Goal: Task Accomplishment & Management: Manage account settings

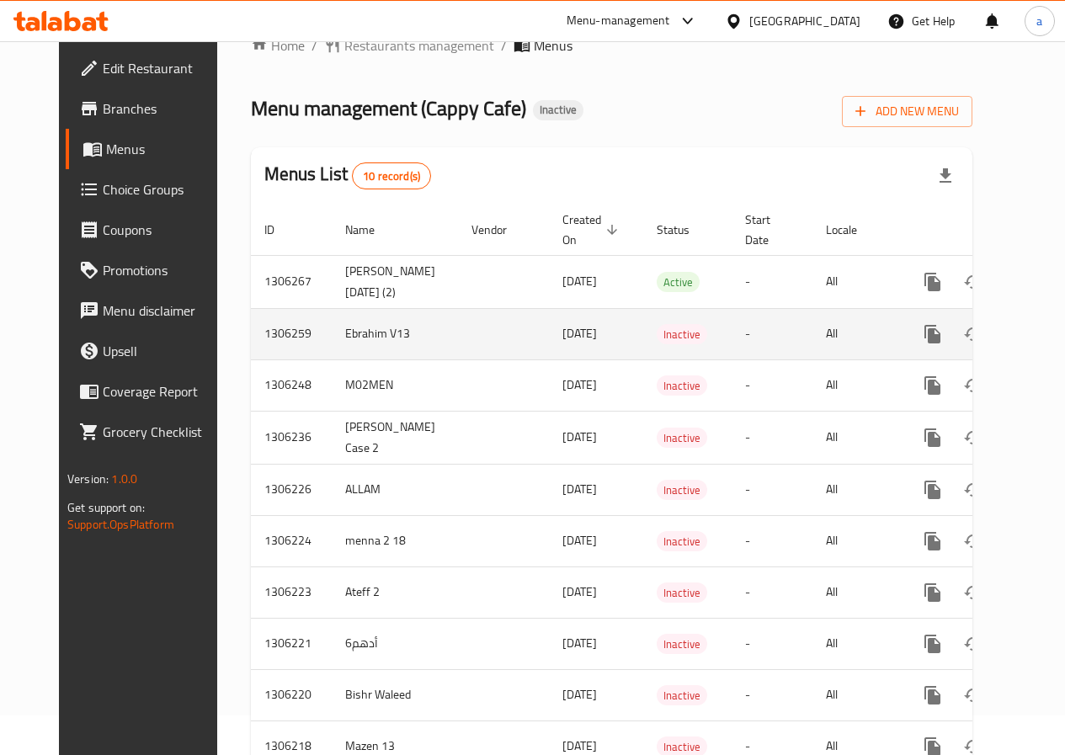
scroll to position [84, 0]
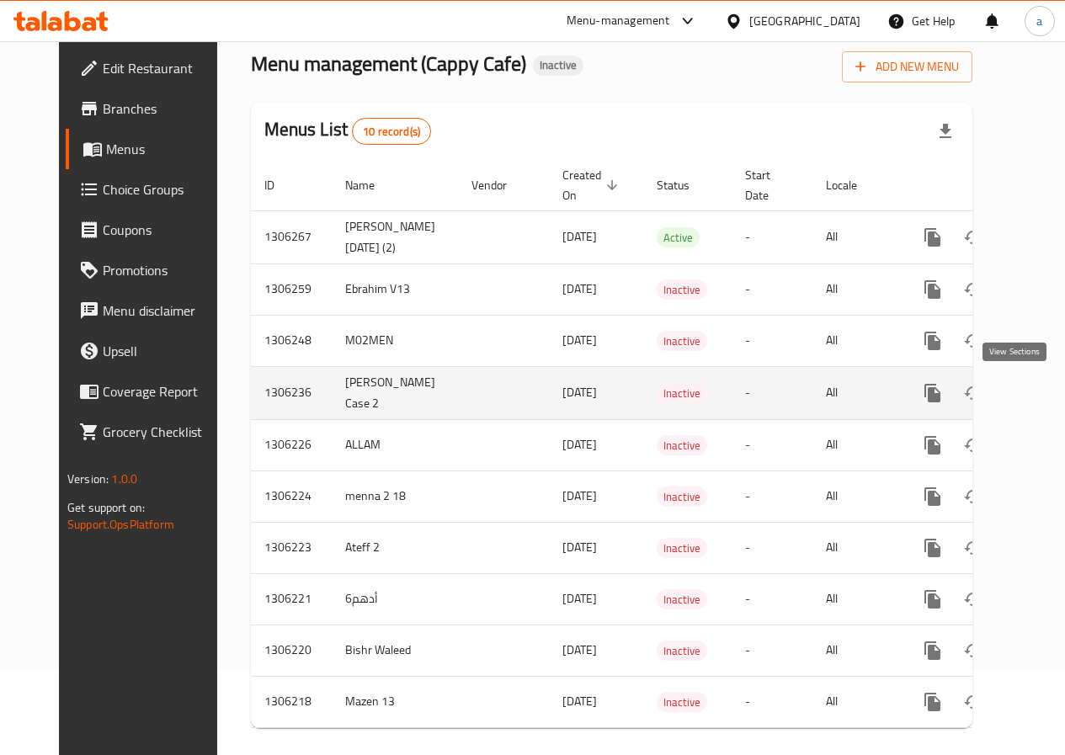
click at [1044, 392] on icon "enhanced table" at bounding box center [1054, 393] width 20 height 20
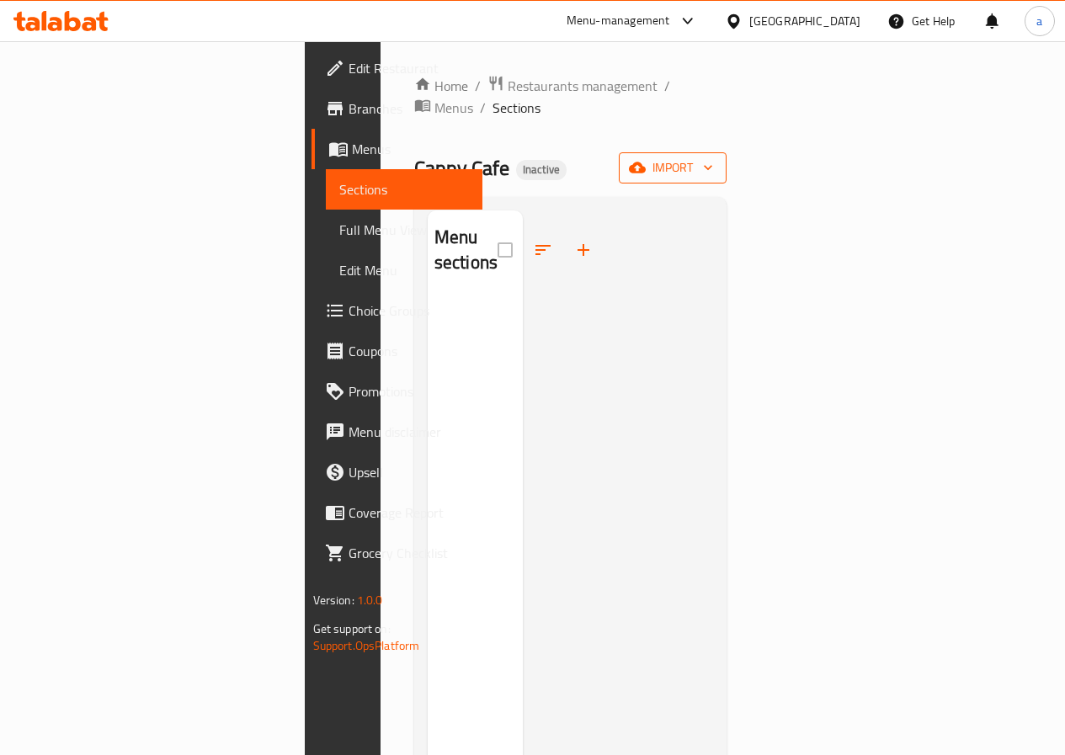
click at [713, 157] on span "import" at bounding box center [672, 167] width 81 height 21
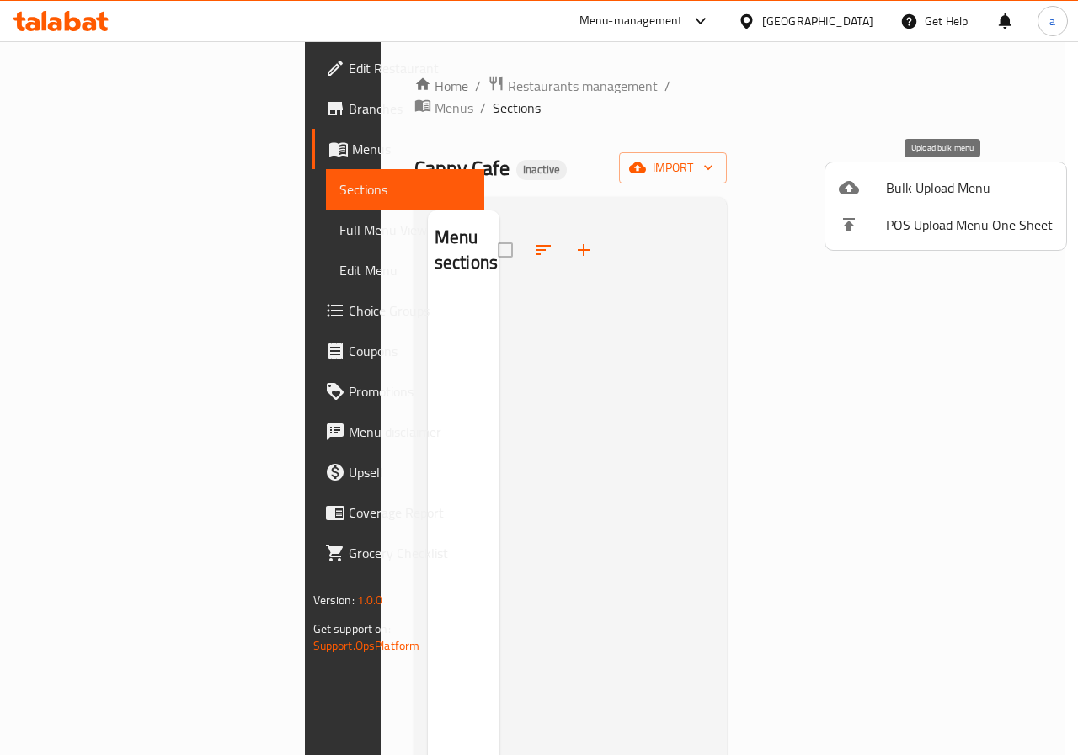
click at [941, 178] on span "Bulk Upload Menu" at bounding box center [969, 188] width 167 height 20
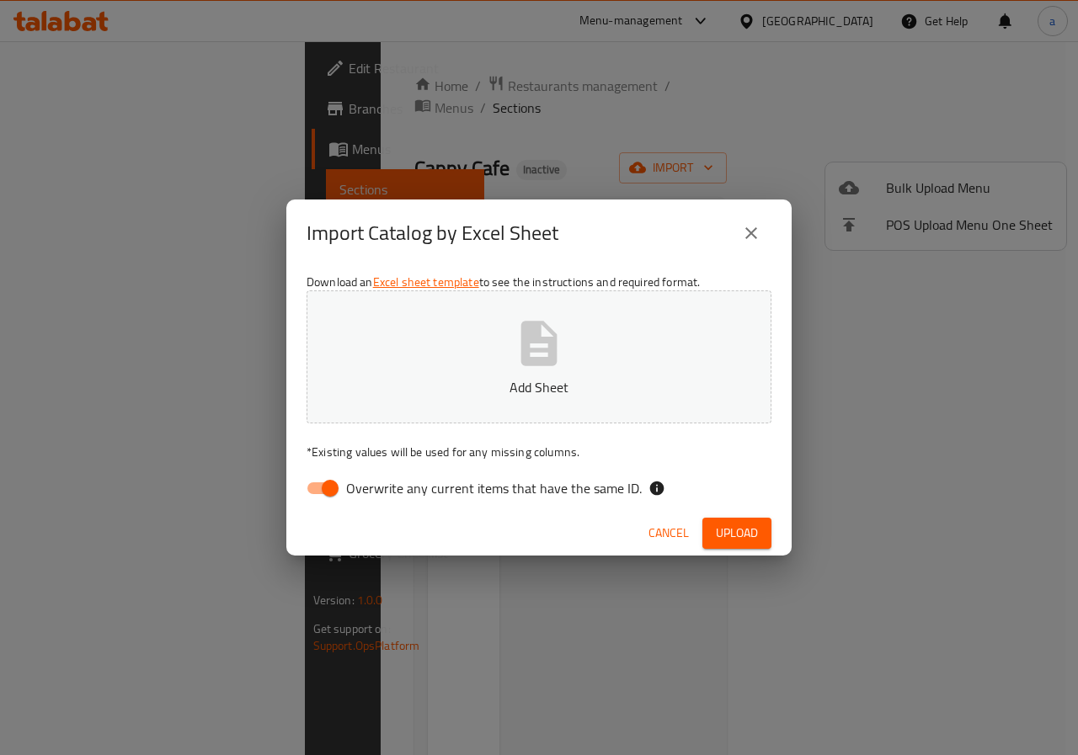
click at [392, 481] on span "Overwrite any current items that have the same ID." at bounding box center [494, 488] width 296 height 20
click at [378, 481] on input "Overwrite any current items that have the same ID." at bounding box center [330, 488] width 96 height 32
checkbox input "false"
click at [477, 333] on button "Add Sheet" at bounding box center [538, 356] width 465 height 133
click at [744, 538] on span "Upload" at bounding box center [737, 533] width 42 height 21
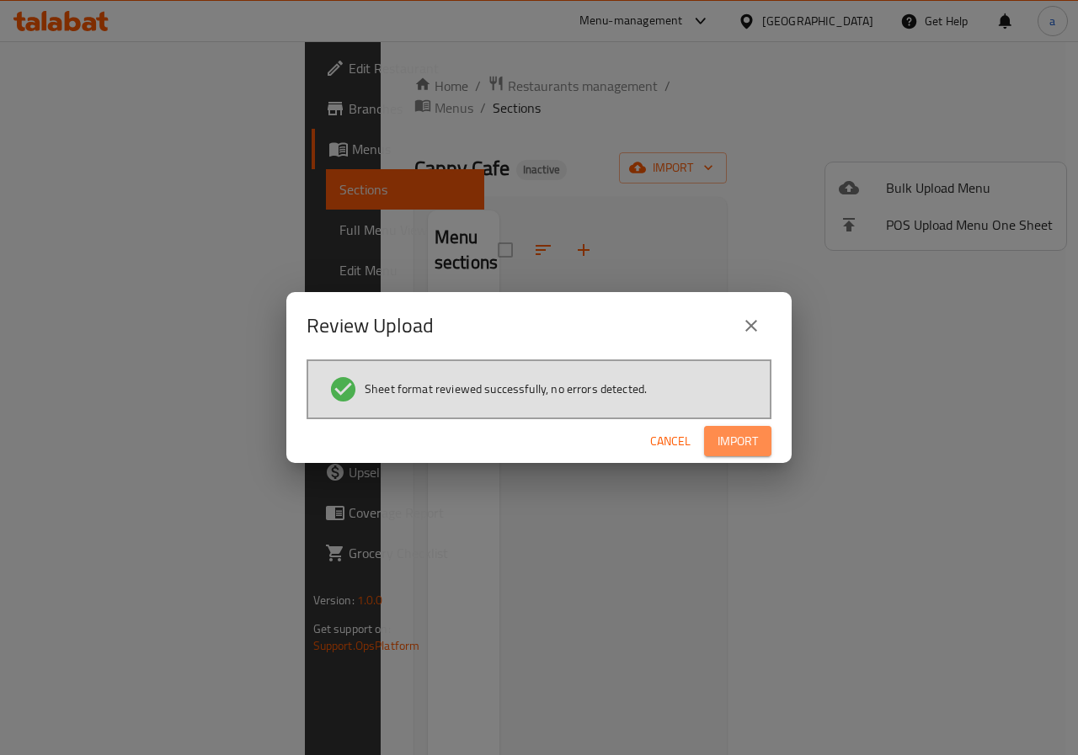
click at [735, 450] on span "Import" at bounding box center [737, 441] width 40 height 21
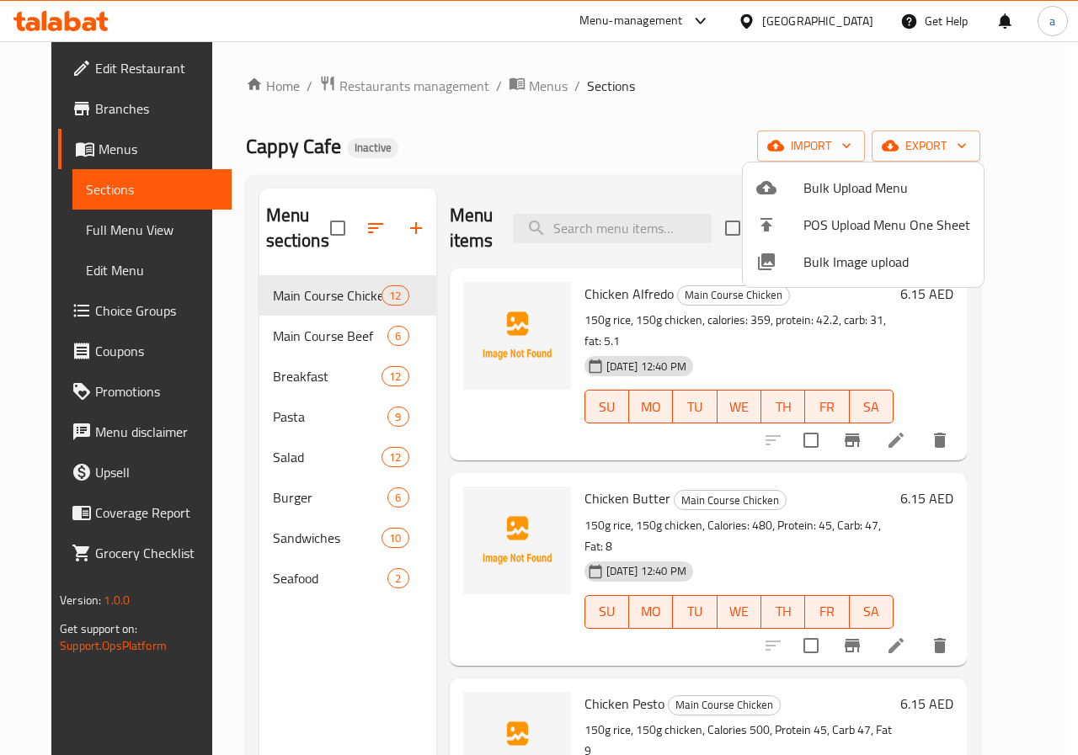
click at [53, 224] on div at bounding box center [539, 377] width 1078 height 755
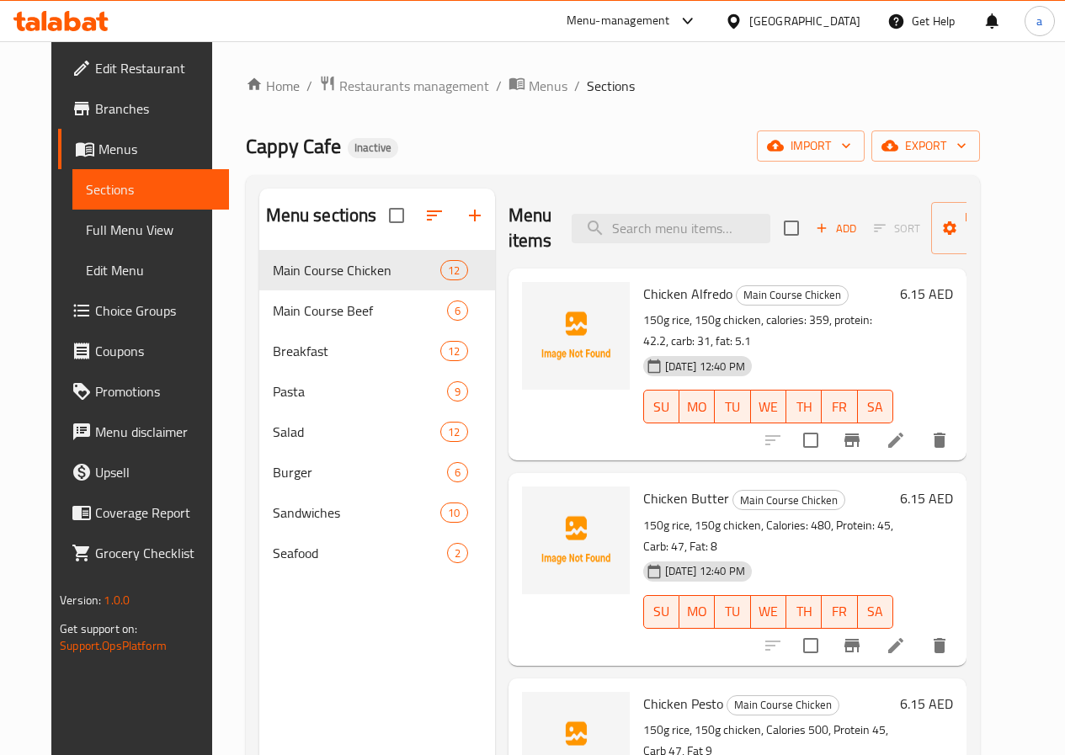
click at [86, 224] on span "Full Menu View" at bounding box center [151, 230] width 130 height 20
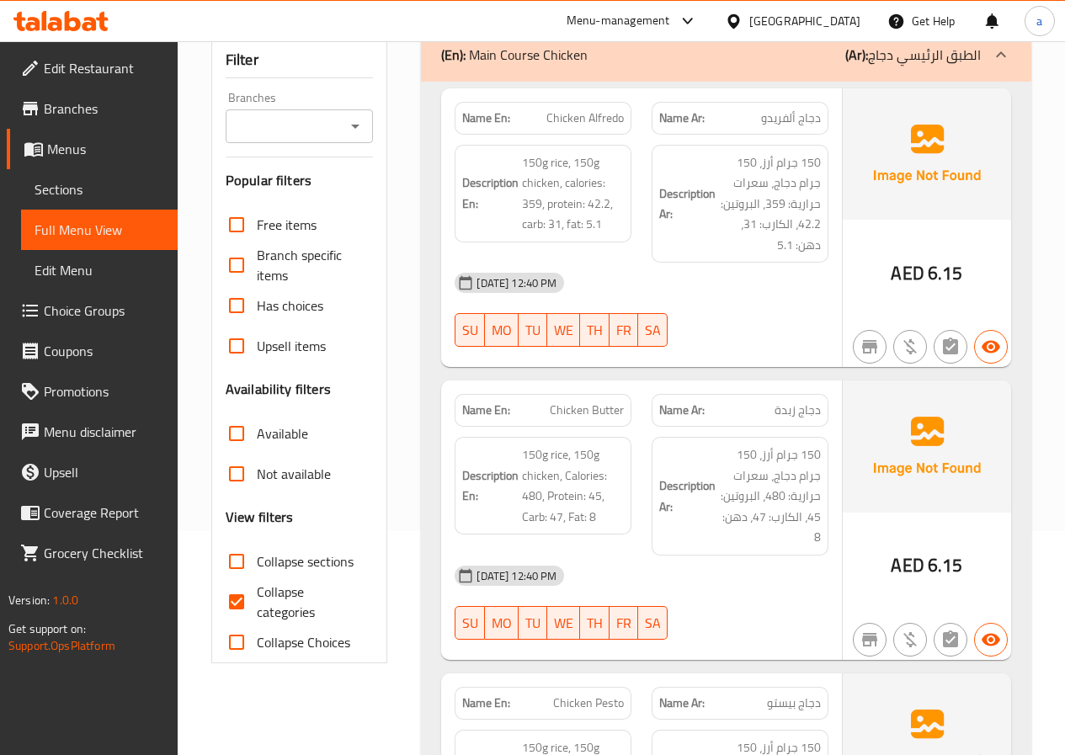
scroll to position [253, 0]
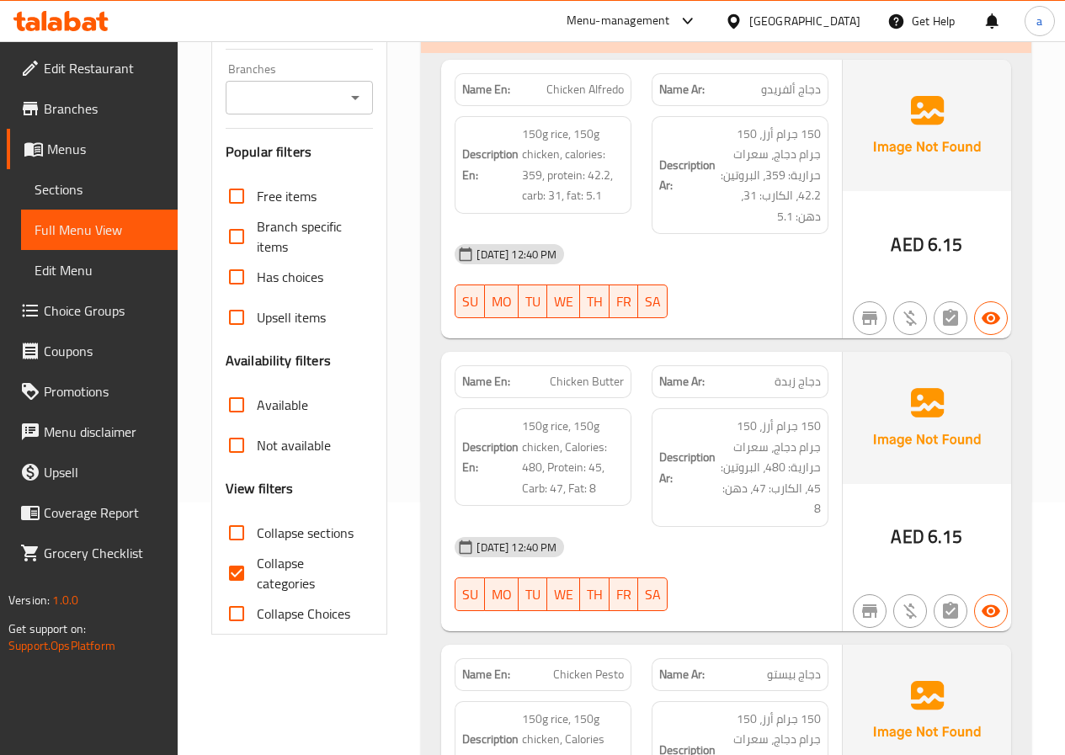
click at [306, 578] on span "Collapse categories" at bounding box center [309, 573] width 104 height 40
click at [257, 578] on input "Collapse categories" at bounding box center [236, 573] width 40 height 40
checkbox input "false"
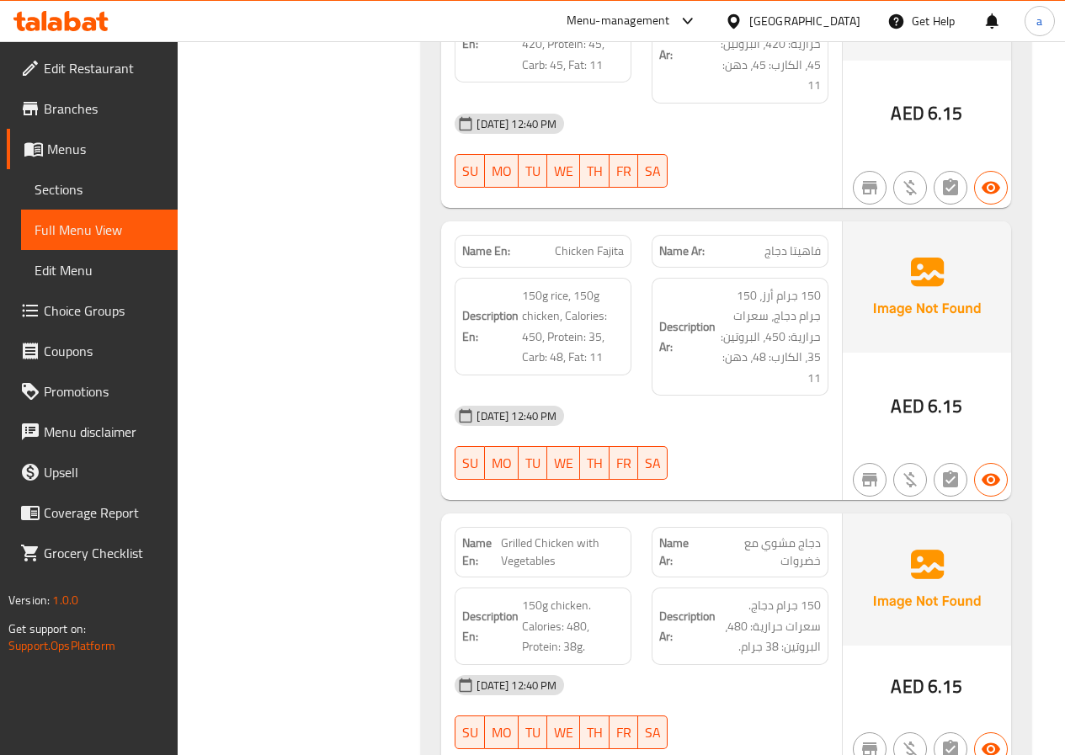
scroll to position [2947, 0]
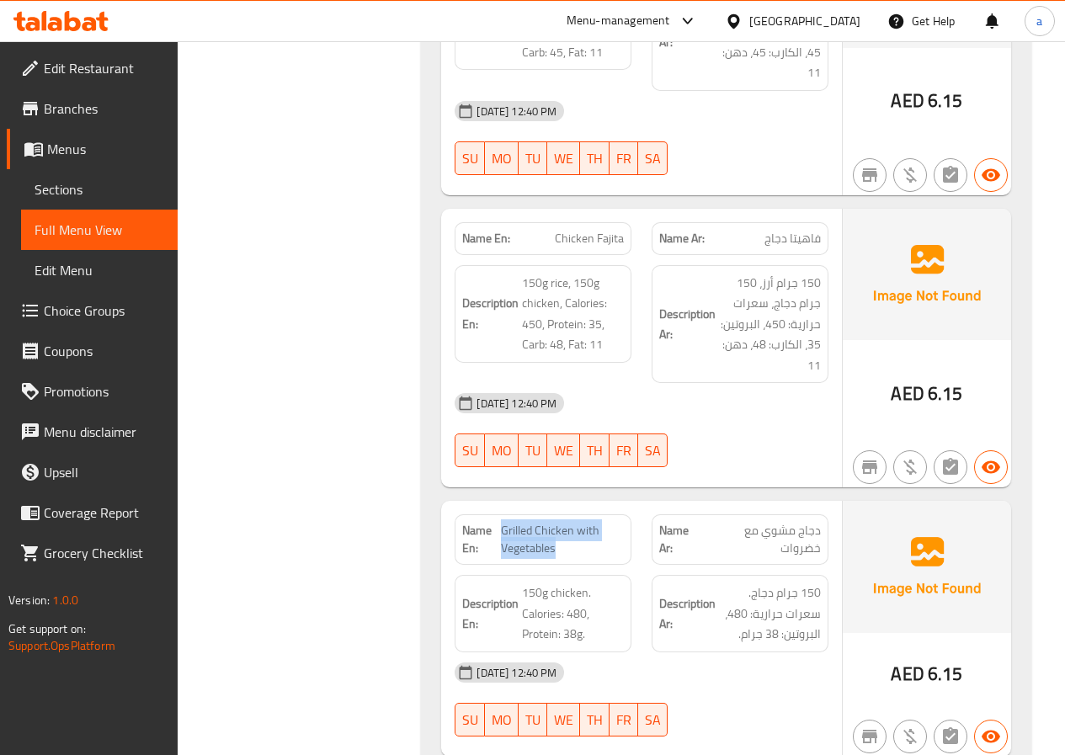
drag, startPoint x: 559, startPoint y: 531, endPoint x: 502, endPoint y: 513, distance: 60.2
click at [502, 522] on span "Grilled Chicken with Vegetables" at bounding box center [563, 539] width 124 height 35
copy span "Grilled Chicken with Vegetables"
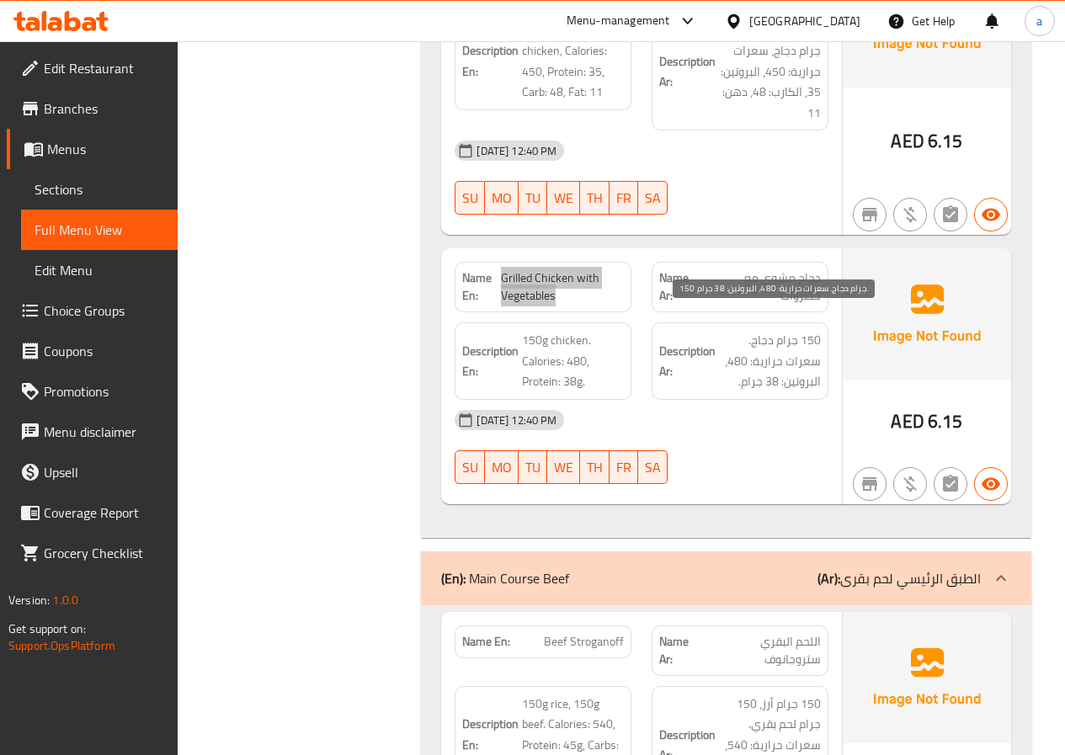
scroll to position [3116, 0]
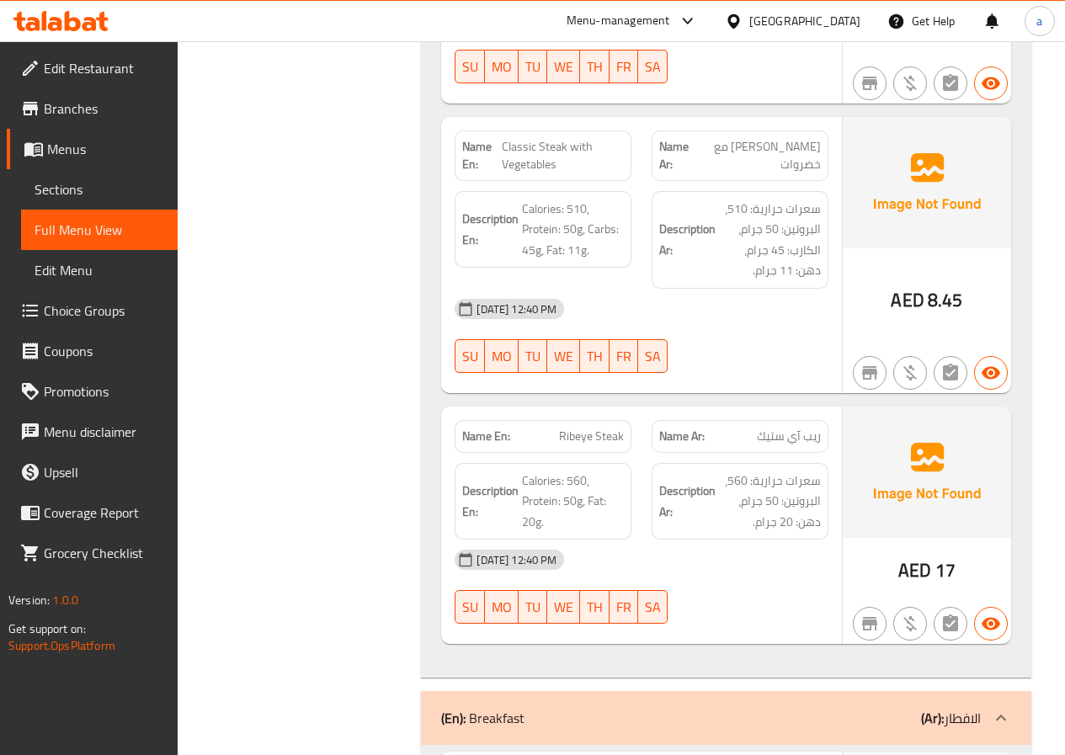
scroll to position [4884, 0]
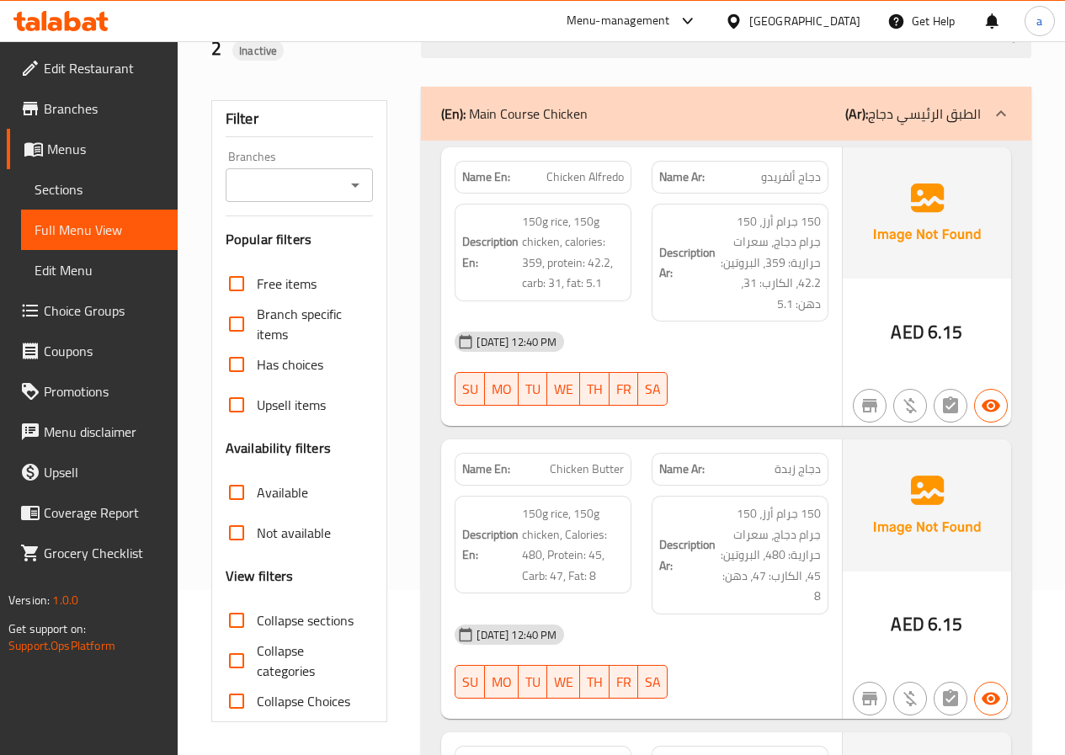
scroll to position [168, 0]
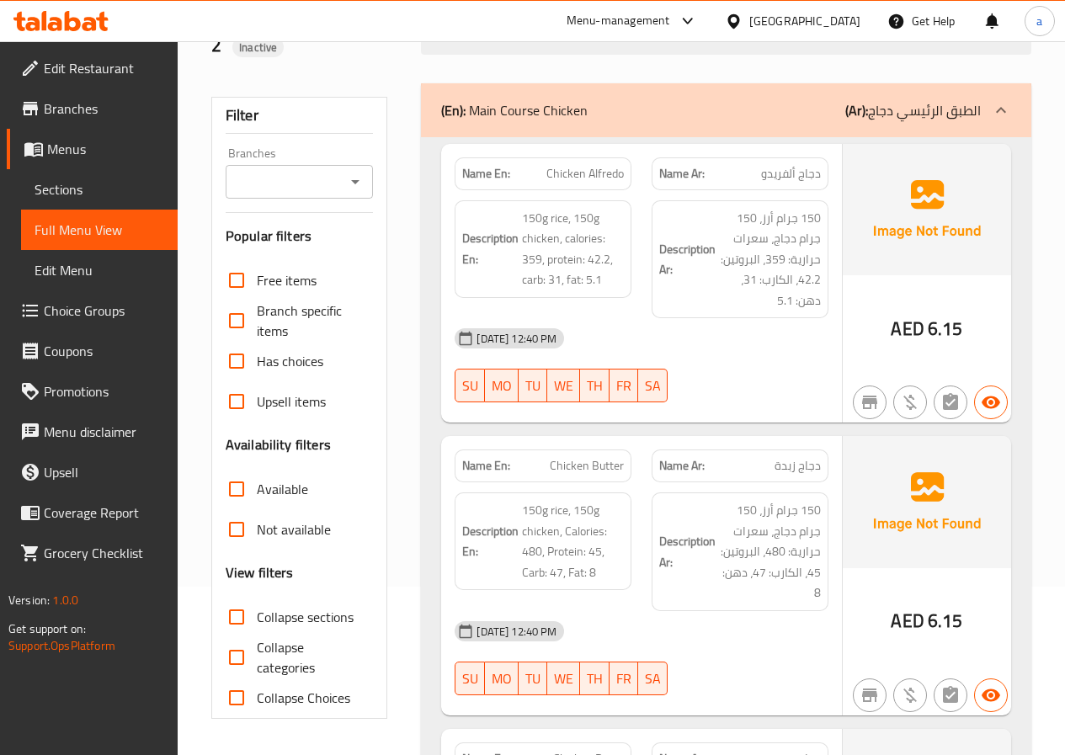
click at [233, 610] on input "Collapse sections" at bounding box center [236, 617] width 40 height 40
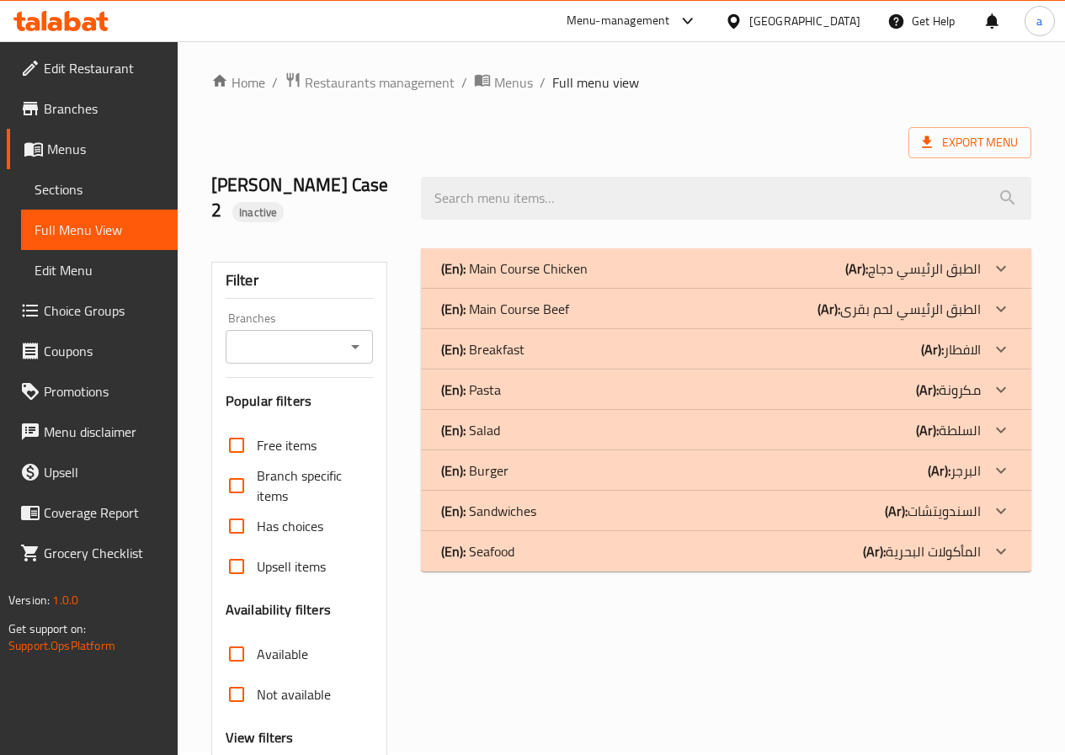
scroll to position [0, 0]
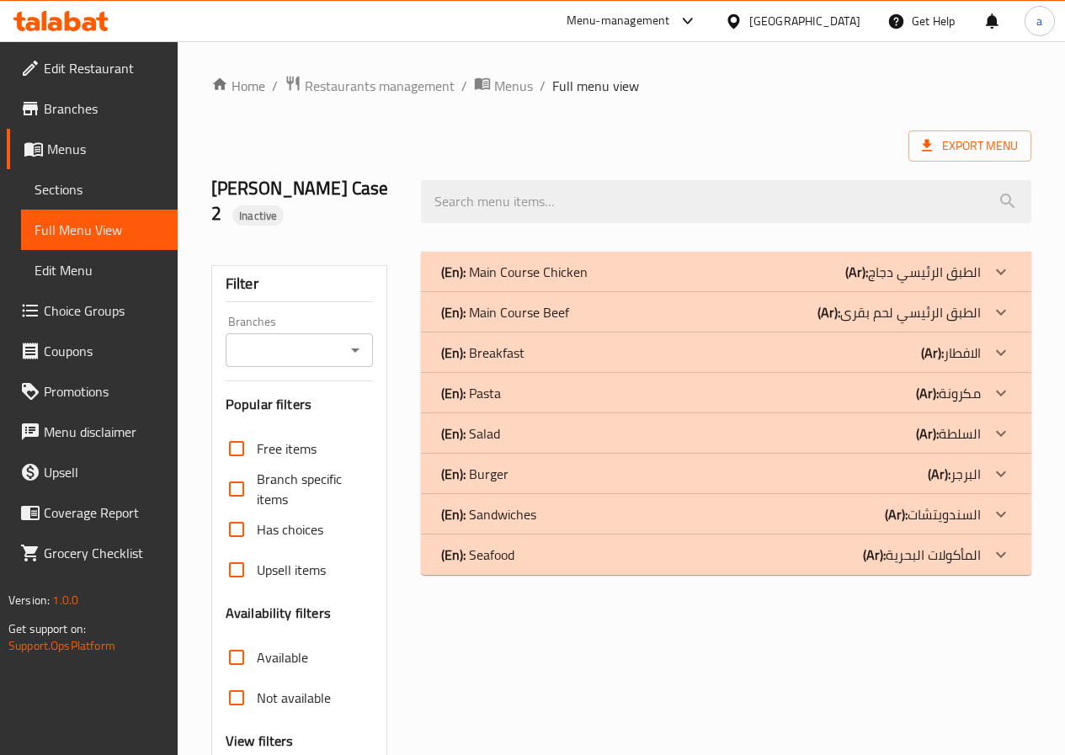
click at [536, 282] on p "(En): Main Course Beef" at bounding box center [514, 272] width 147 height 20
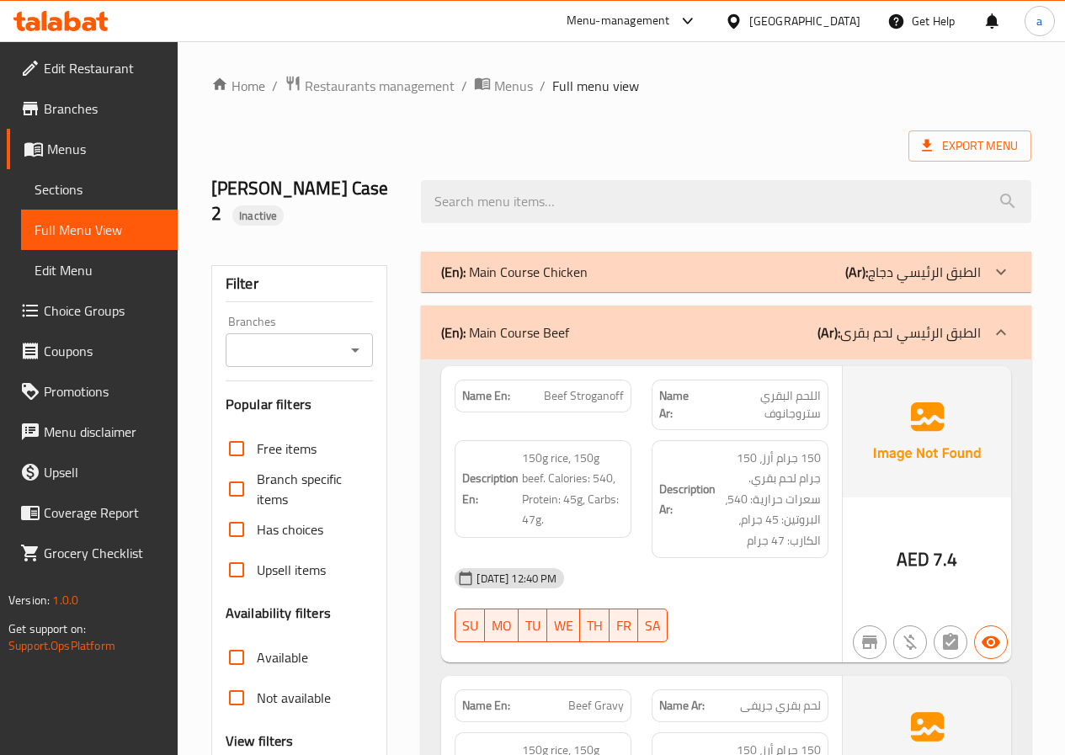
scroll to position [253, 0]
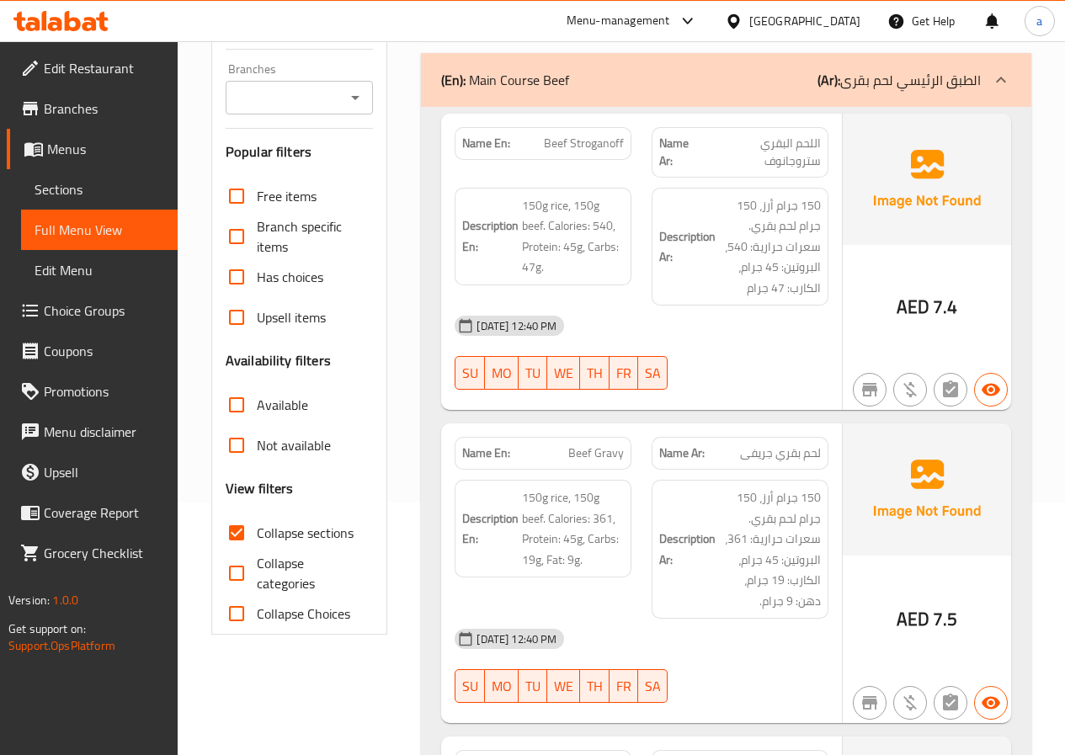
click at [305, 535] on span "Collapse sections" at bounding box center [305, 533] width 97 height 20
click at [257, 535] on input "Collapse sections" at bounding box center [236, 533] width 40 height 40
checkbox input "false"
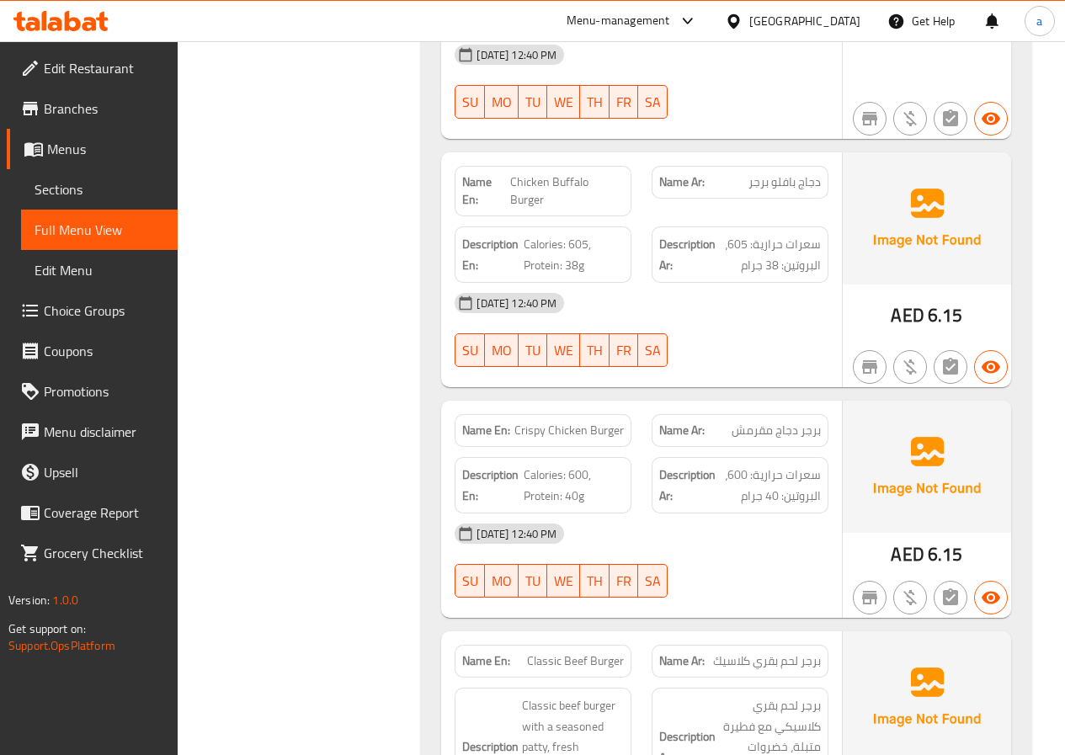
scroll to position [15830, 0]
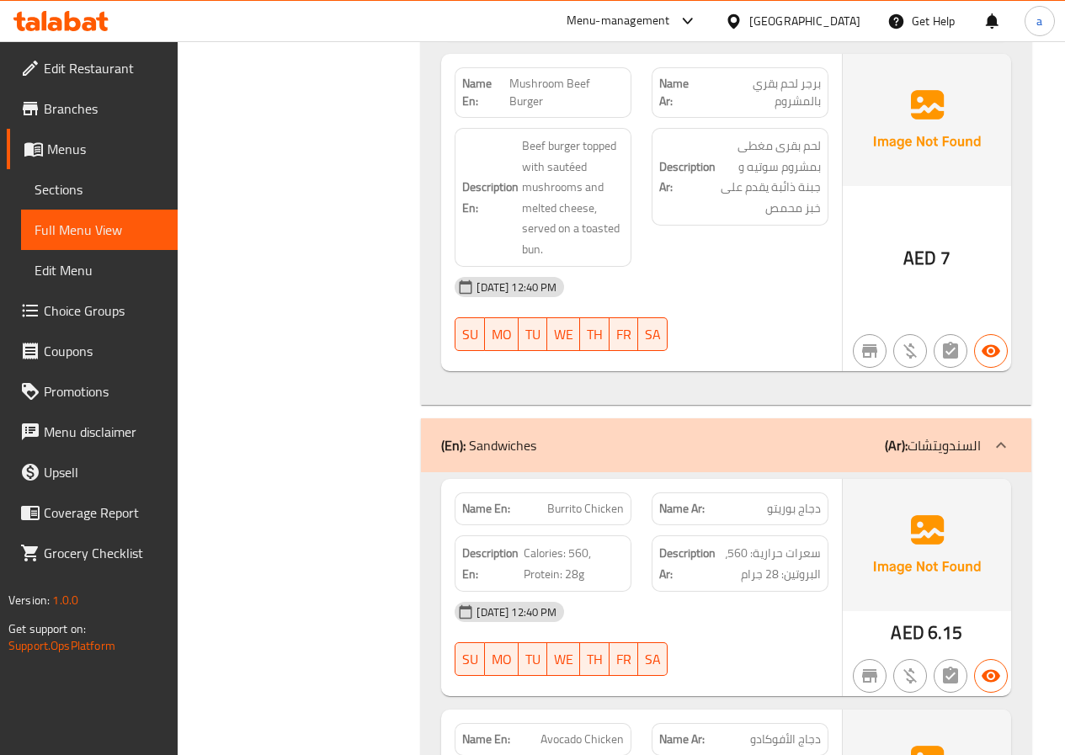
scroll to position [16841, 0]
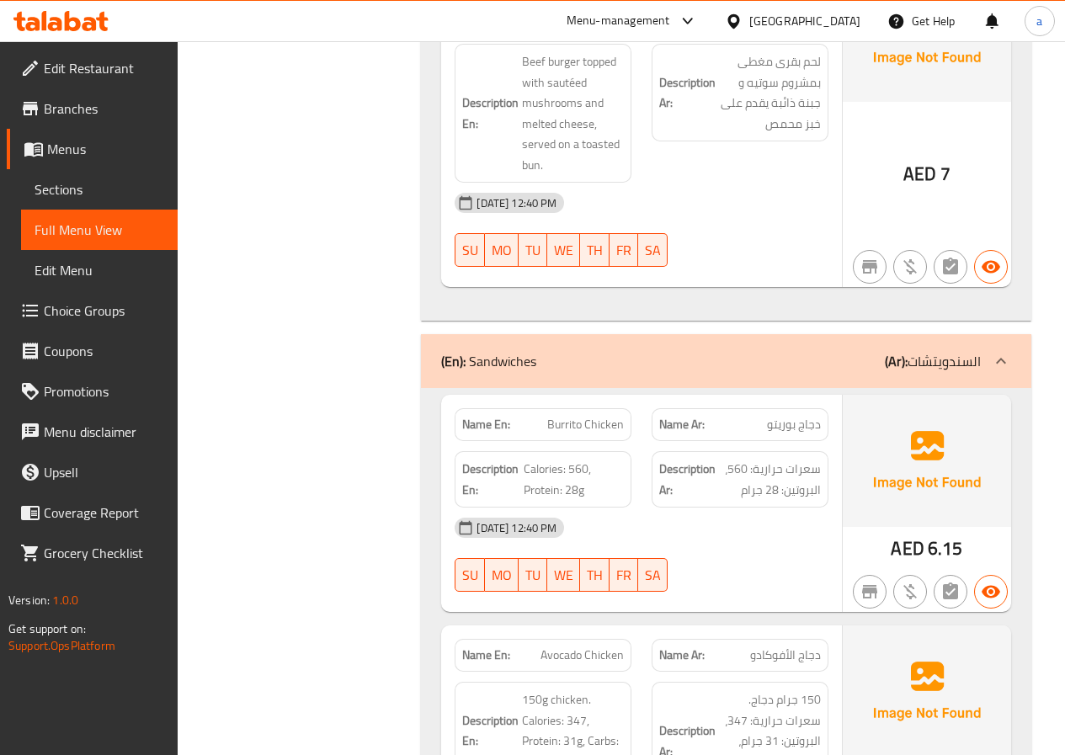
copy span "Burrito Chicken"
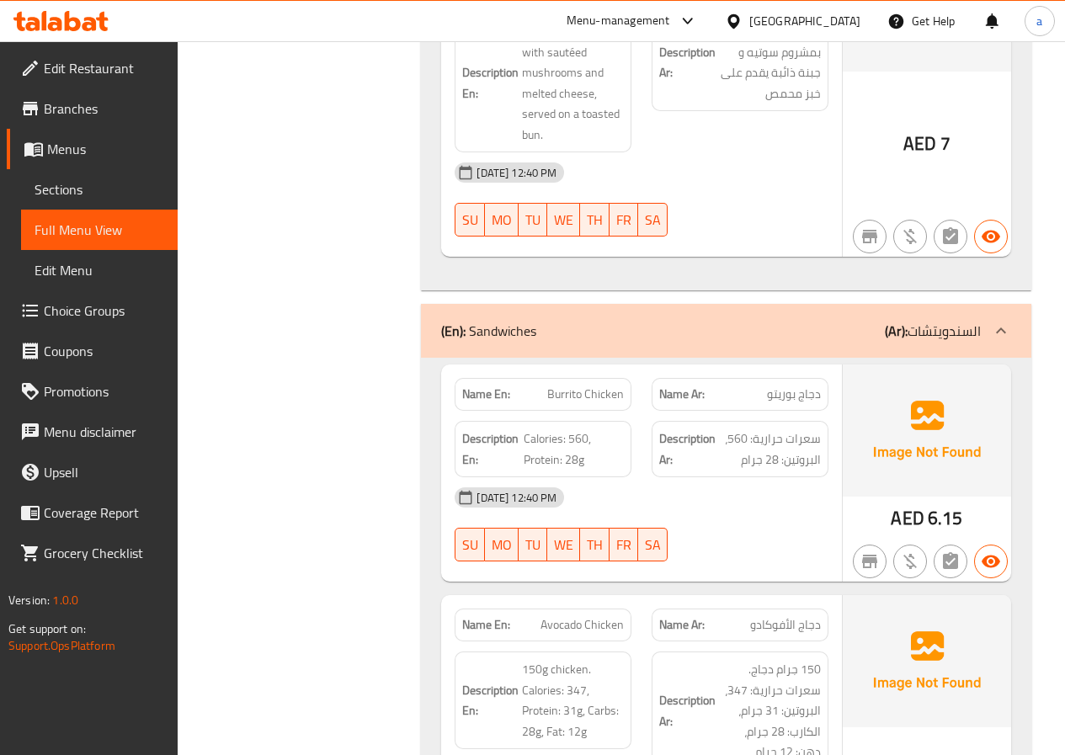
scroll to position [16915, 0]
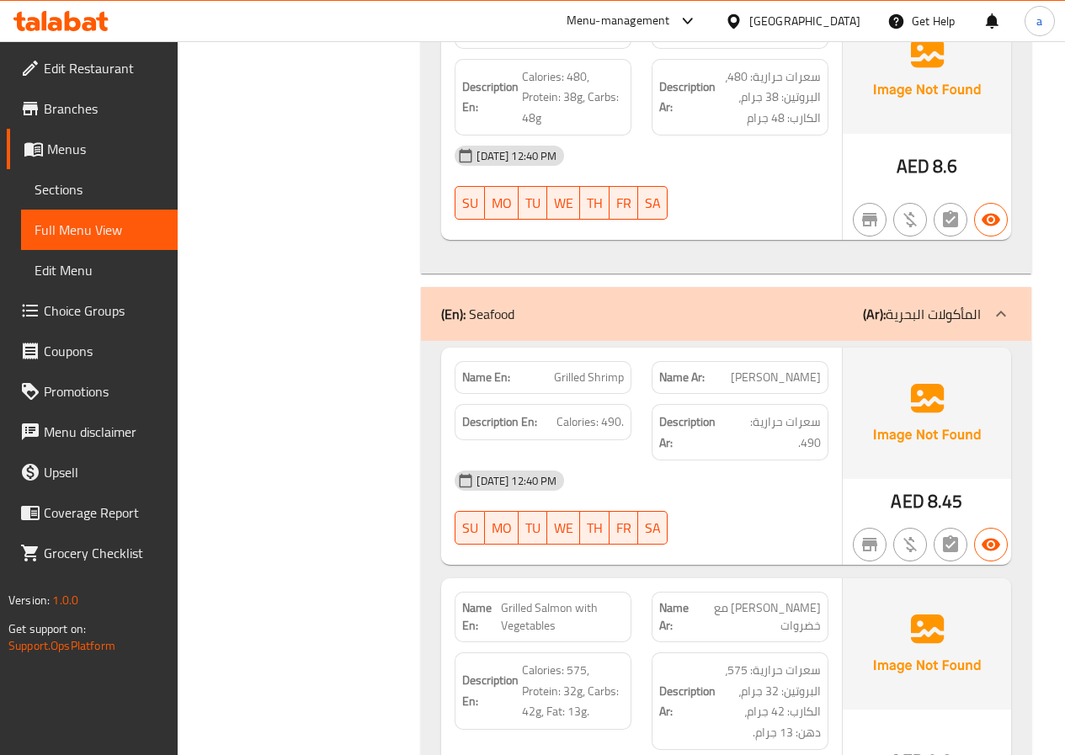
scroll to position [19498, 0]
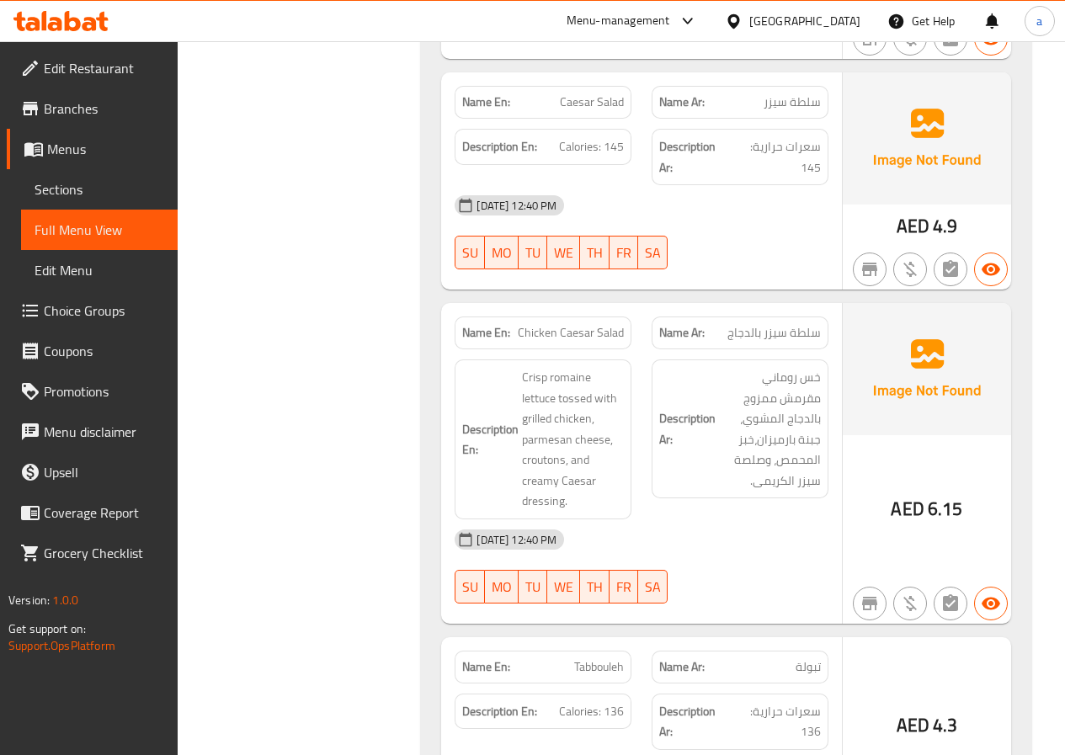
scroll to position [3079, 0]
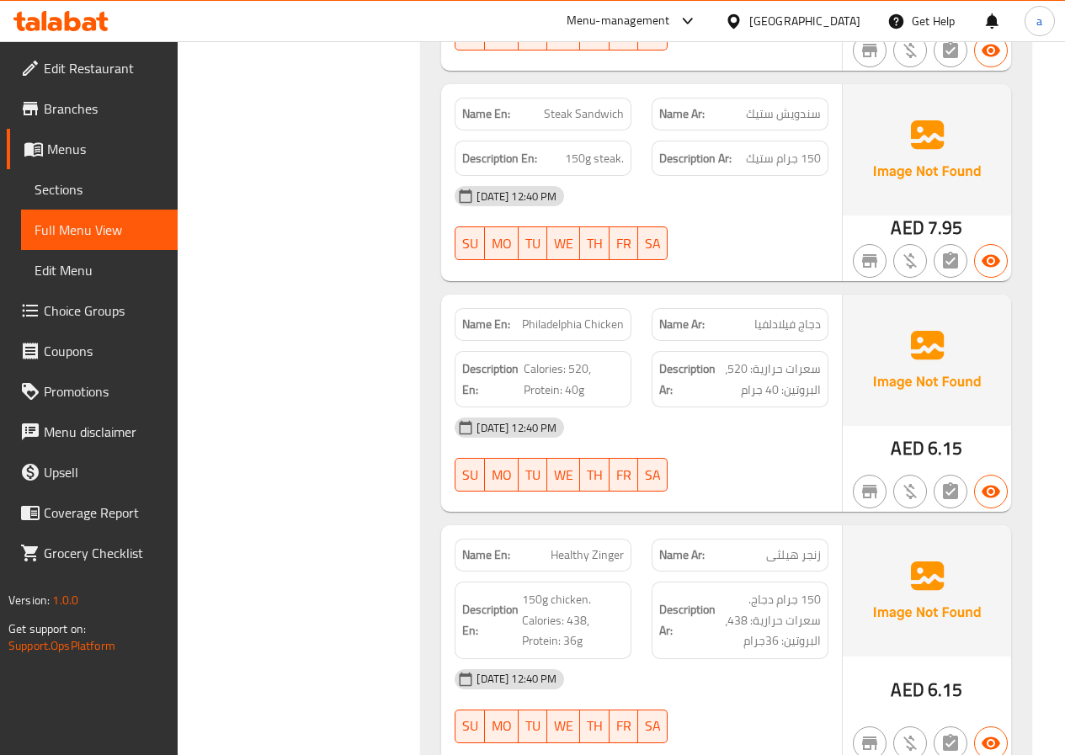
scroll to position [18346, 0]
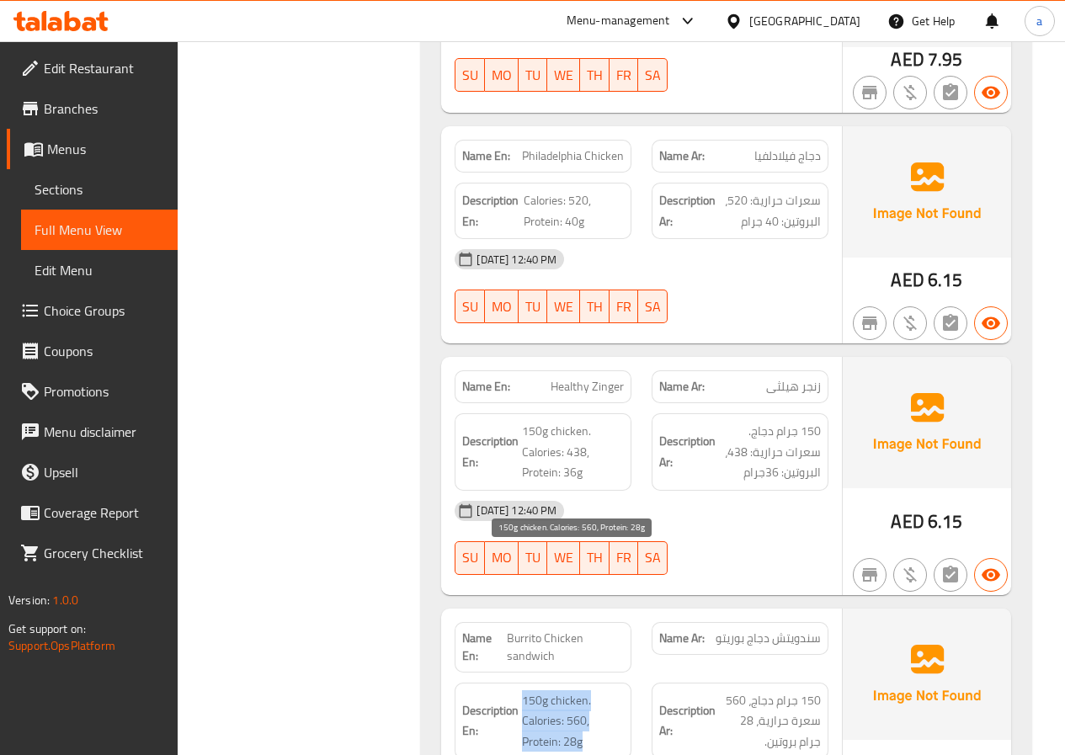
drag, startPoint x: 593, startPoint y: 595, endPoint x: 524, endPoint y: 549, distance: 83.1
click at [524, 690] on span "150g chicken. Calories: 560, Protein: 28g" at bounding box center [573, 721] width 102 height 62
copy span "150g chicken. Calories: 560, Protein: 28g"
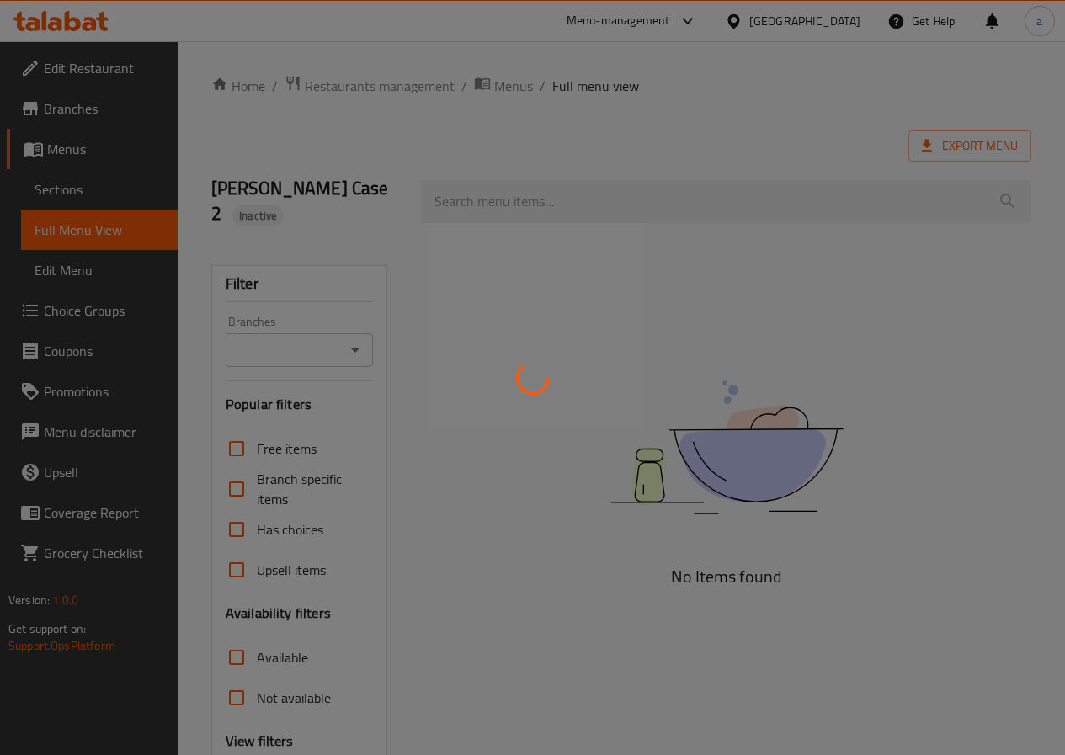
click at [86, 184] on div at bounding box center [532, 377] width 1065 height 755
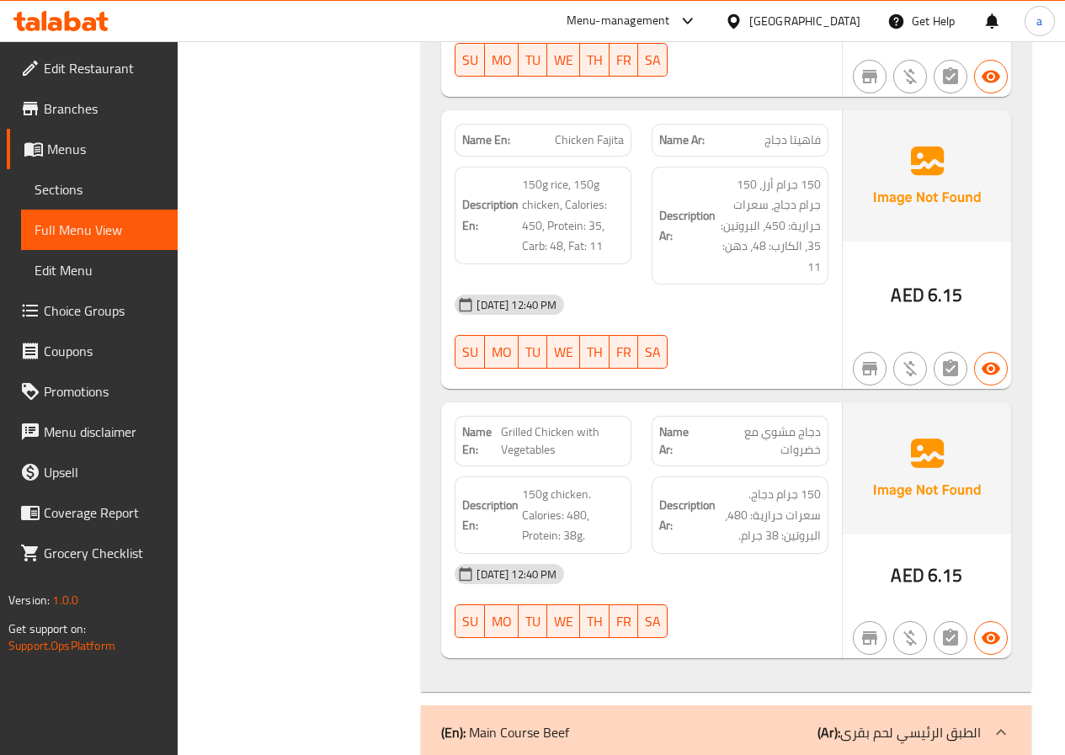
scroll to position [3116, 0]
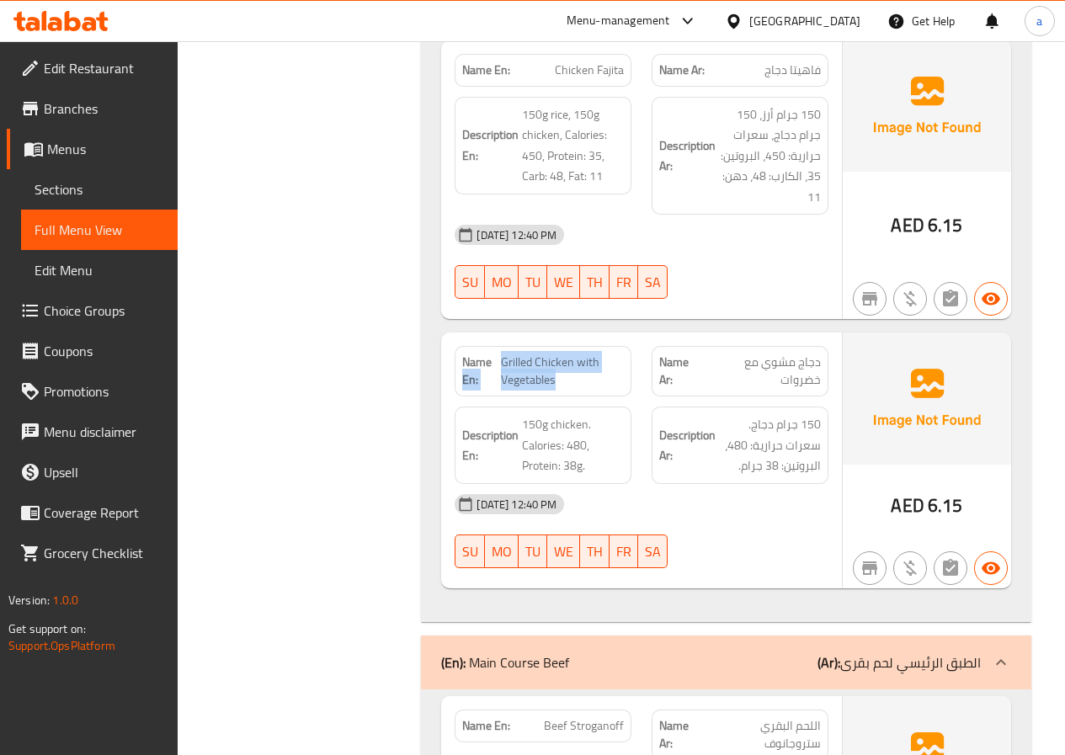
drag, startPoint x: 567, startPoint y: 364, endPoint x: 499, endPoint y: 343, distance: 70.6
click at [499, 354] on p "Name En: Grilled Chicken with Vegetables" at bounding box center [543, 371] width 162 height 35
click at [565, 360] on span "Grilled Chicken with Vegetables" at bounding box center [563, 371] width 124 height 35
drag, startPoint x: 561, startPoint y: 360, endPoint x: 498, endPoint y: 343, distance: 64.8
click at [498, 354] on p "Name En: Grilled Chicken with Vegetables" at bounding box center [543, 371] width 162 height 35
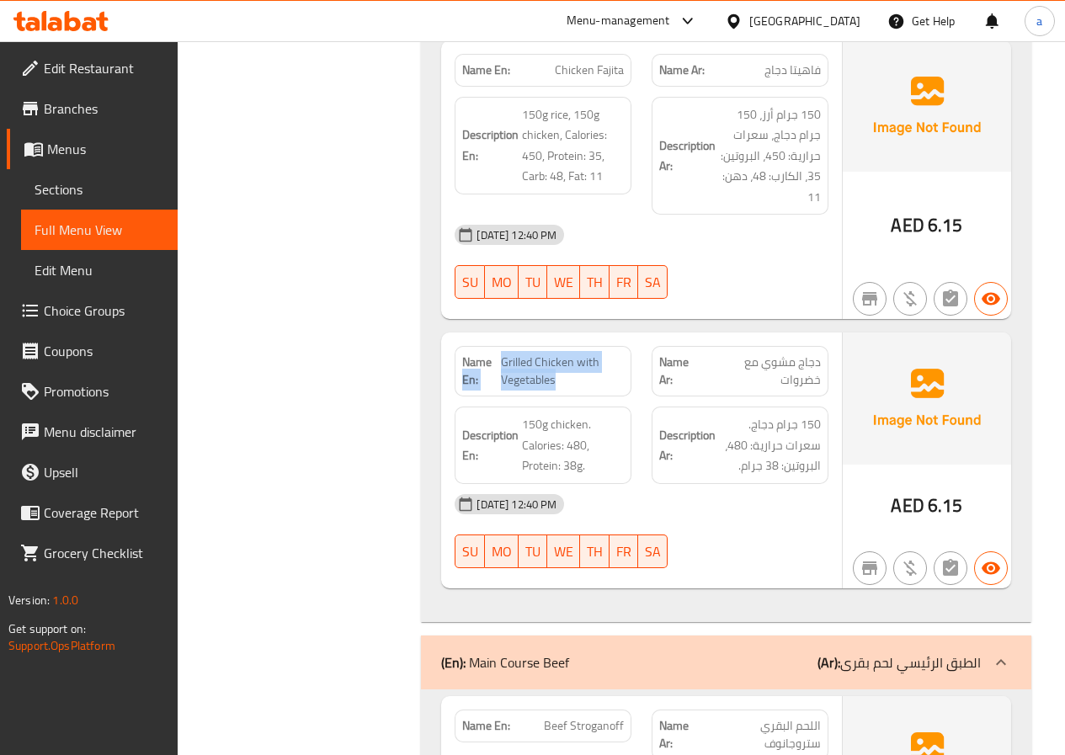
click at [554, 354] on span "Grilled Chicken with Vegetables" at bounding box center [563, 371] width 124 height 35
drag, startPoint x: 551, startPoint y: 360, endPoint x: 502, endPoint y: 345, distance: 51.1
click at [502, 354] on span "Grilled Chicken with Vegetables" at bounding box center [563, 371] width 124 height 35
copy span "Grilled Chicken with Vegetables"
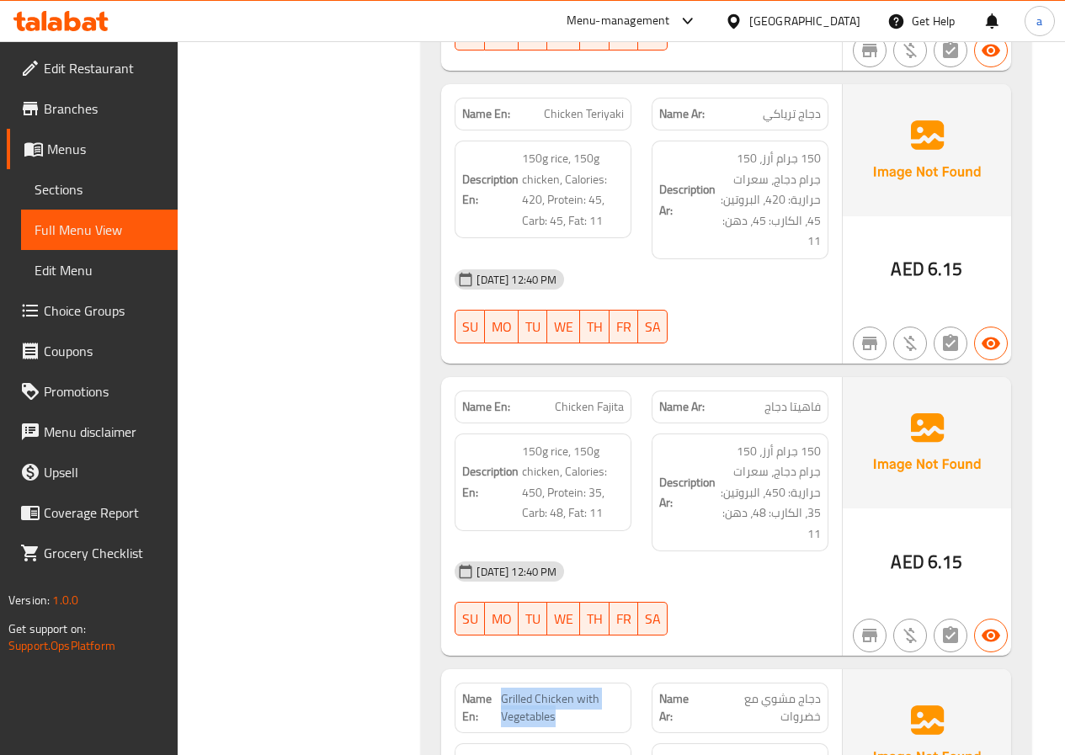
click at [113, 176] on link "Sections" at bounding box center [99, 189] width 157 height 40
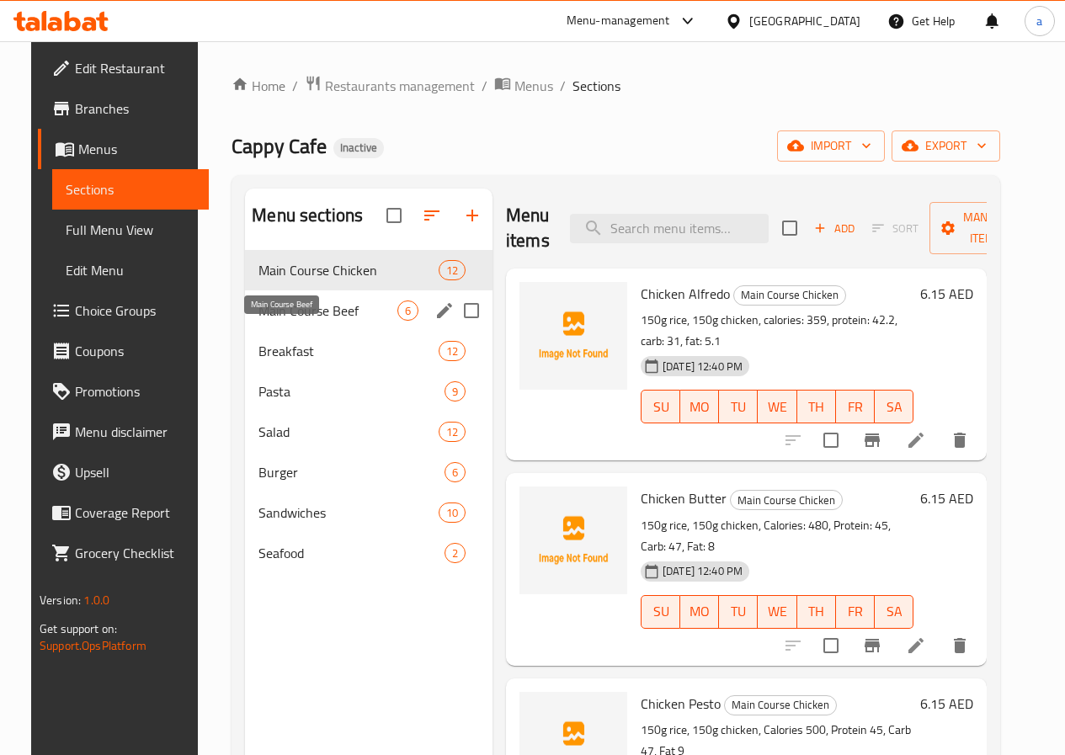
click at [315, 321] on span "Main Course Beef" at bounding box center [328, 311] width 139 height 20
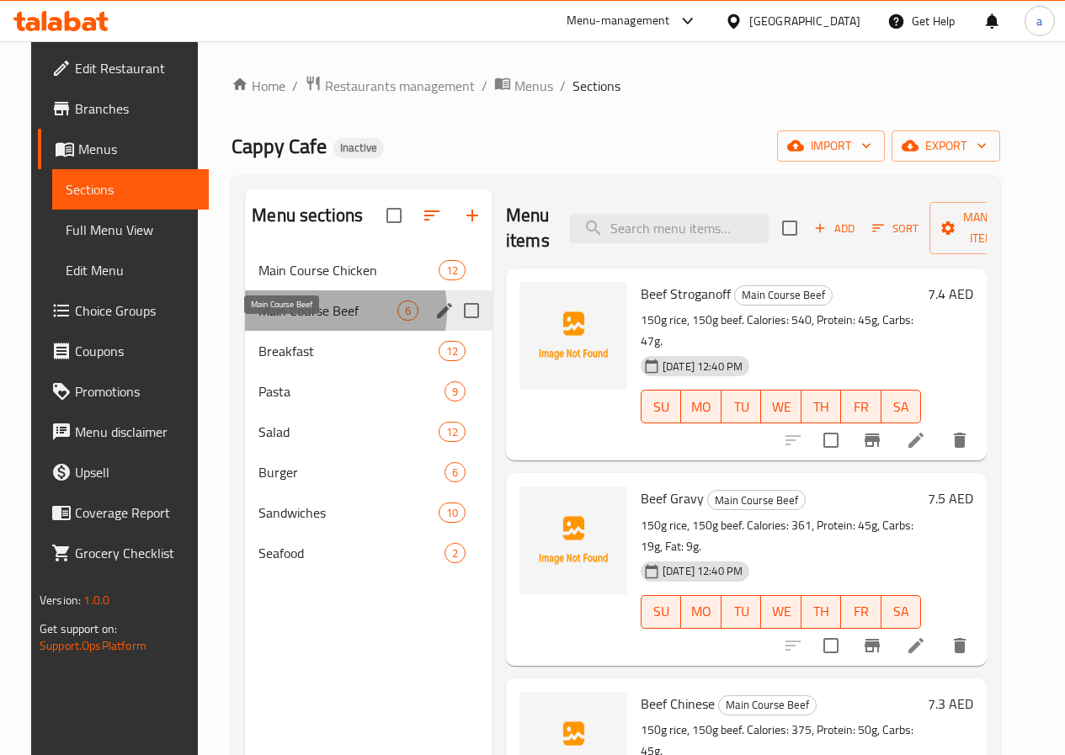
click at [308, 321] on span "Main Course Beef" at bounding box center [328, 311] width 139 height 20
click at [434, 321] on icon "edit" at bounding box center [444, 311] width 20 height 20
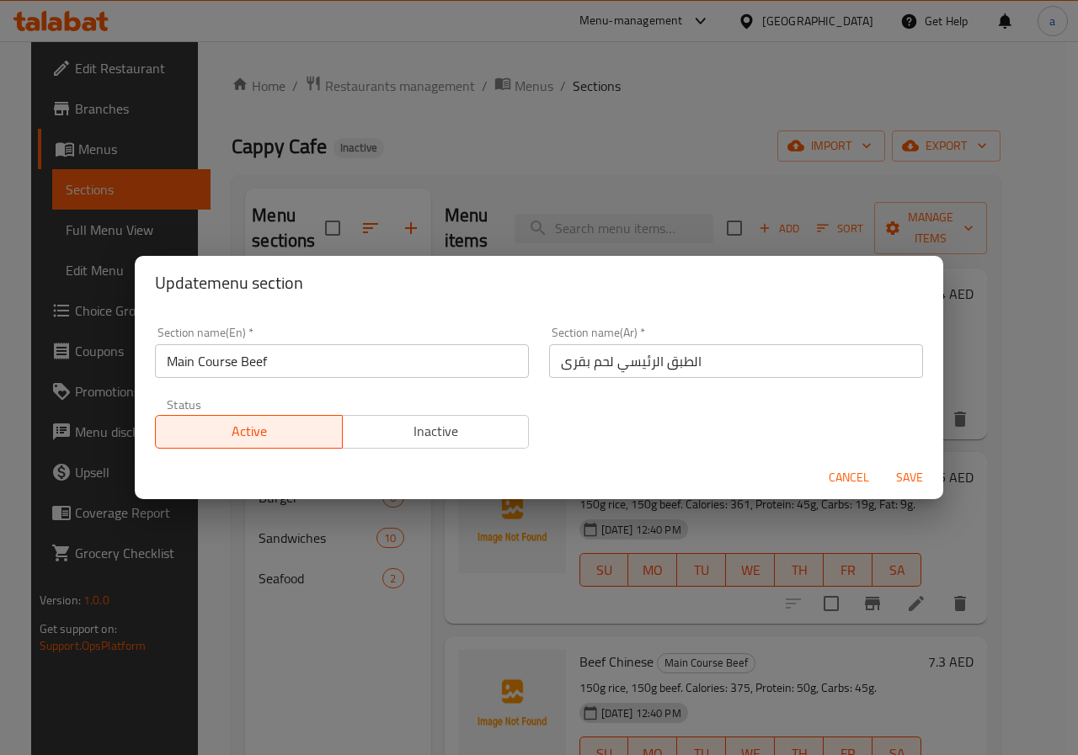
click at [449, 376] on input "Main Course Beef" at bounding box center [342, 361] width 374 height 34
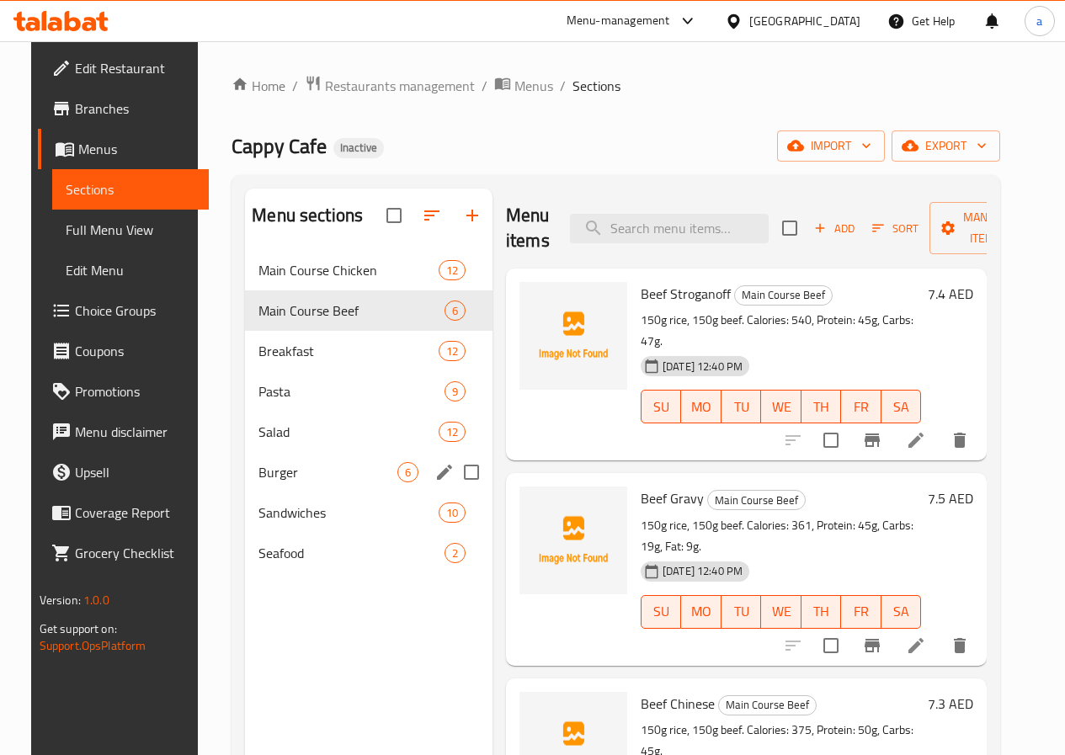
drag, startPoint x: 309, startPoint y: 491, endPoint x: 333, endPoint y: 390, distance: 103.8
click at [309, 482] on span "Burger" at bounding box center [328, 472] width 139 height 20
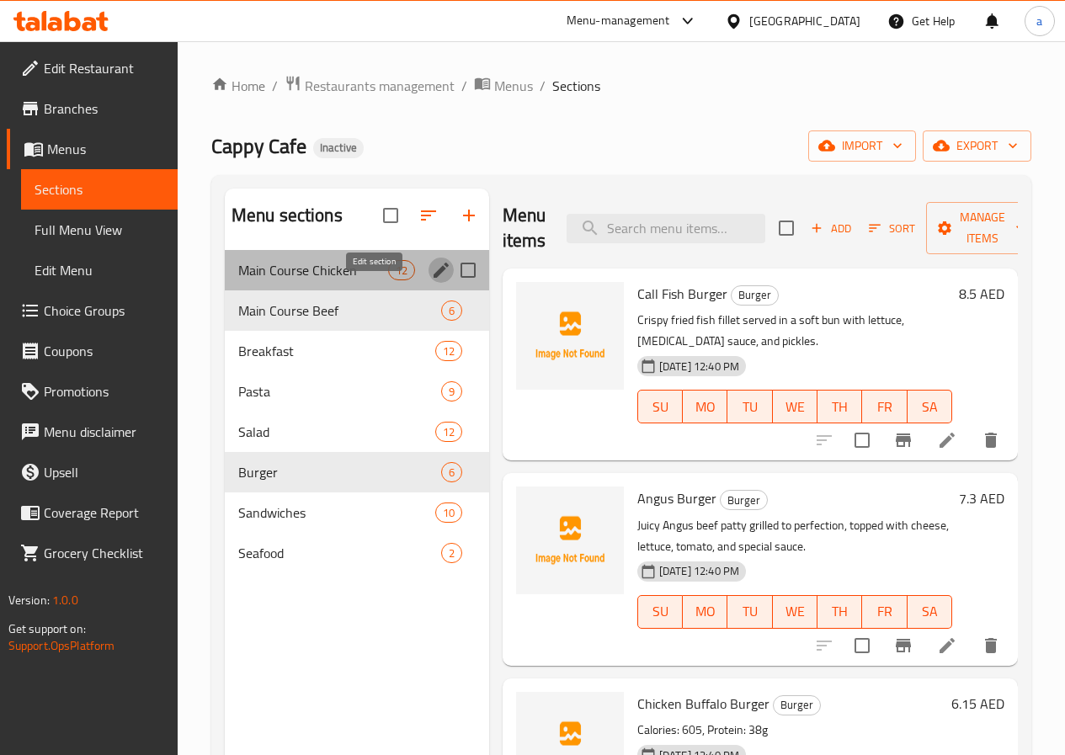
click at [431, 280] on icon "edit" at bounding box center [441, 270] width 20 height 20
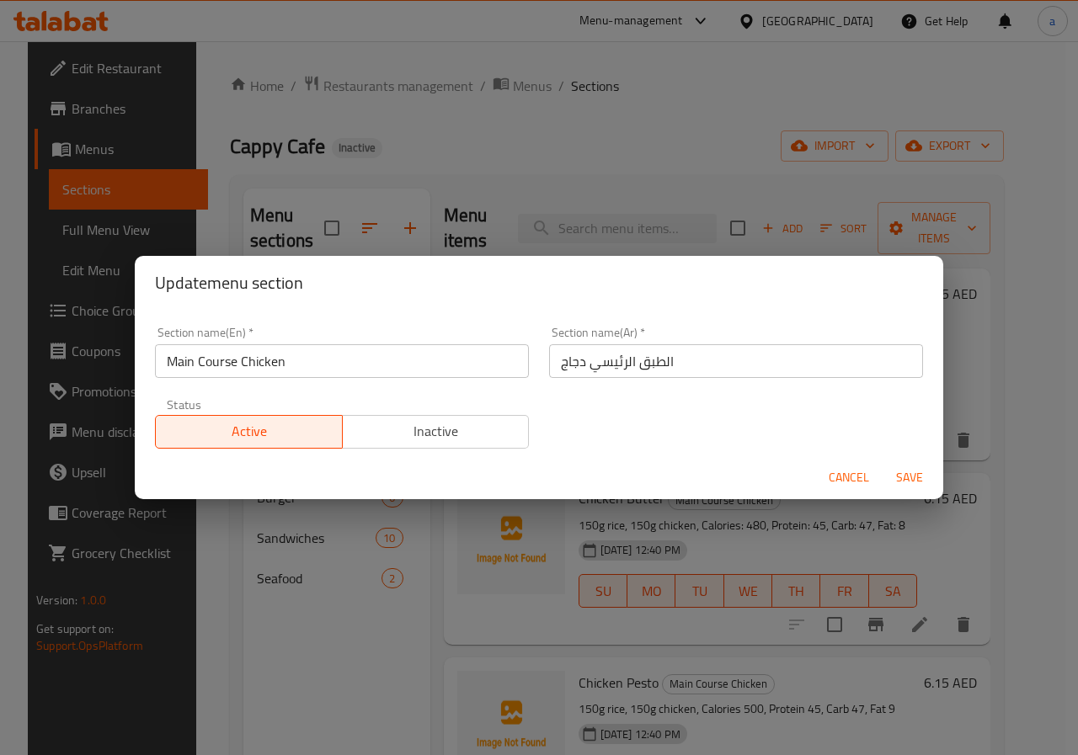
click at [353, 372] on input "Main Course Chicken" at bounding box center [342, 361] width 374 height 34
click at [839, 470] on span "Cancel" at bounding box center [849, 477] width 40 height 21
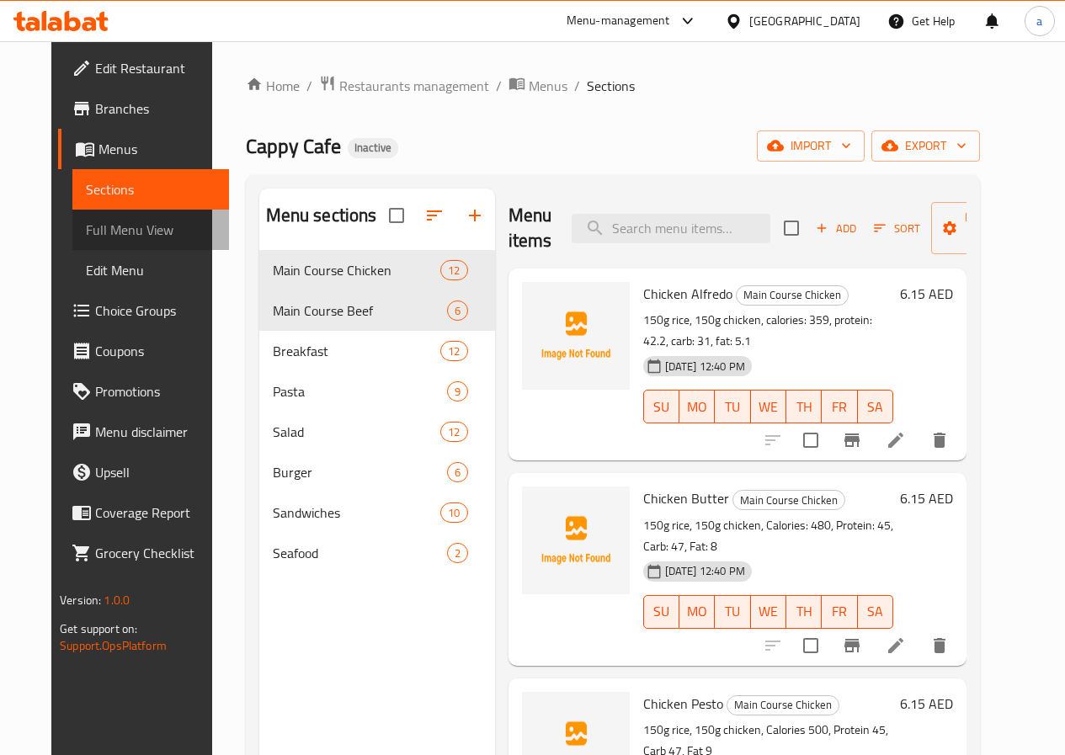
click at [109, 226] on span "Full Menu View" at bounding box center [151, 230] width 130 height 20
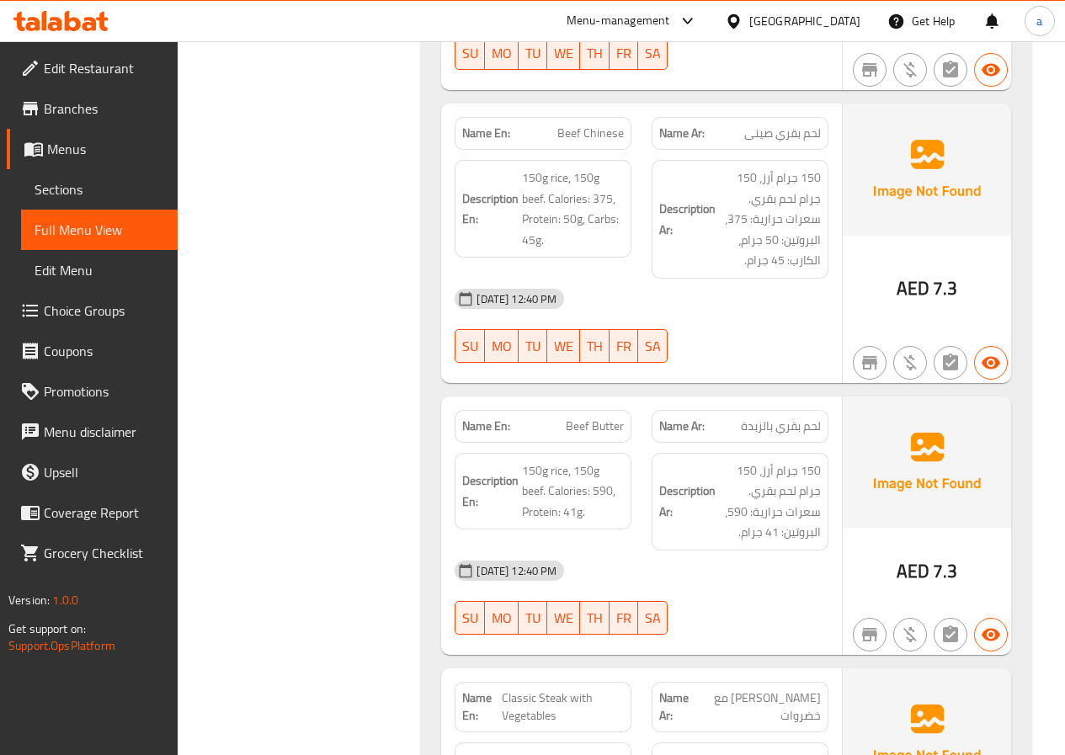
scroll to position [4379, 0]
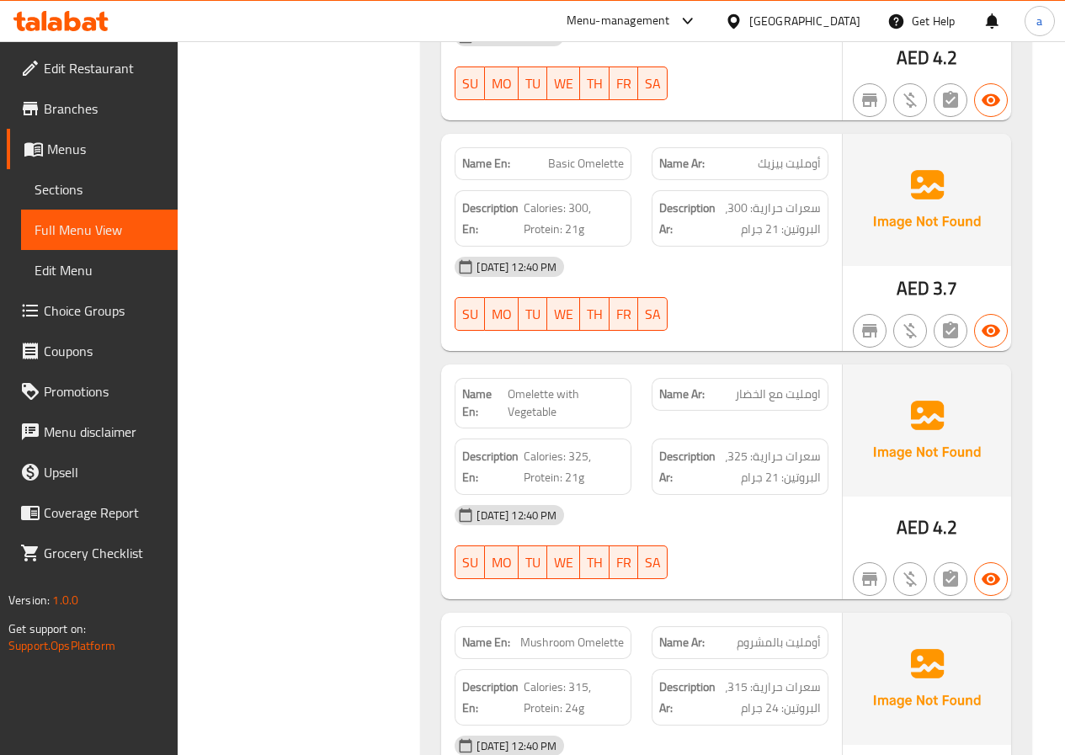
scroll to position [5738, 0]
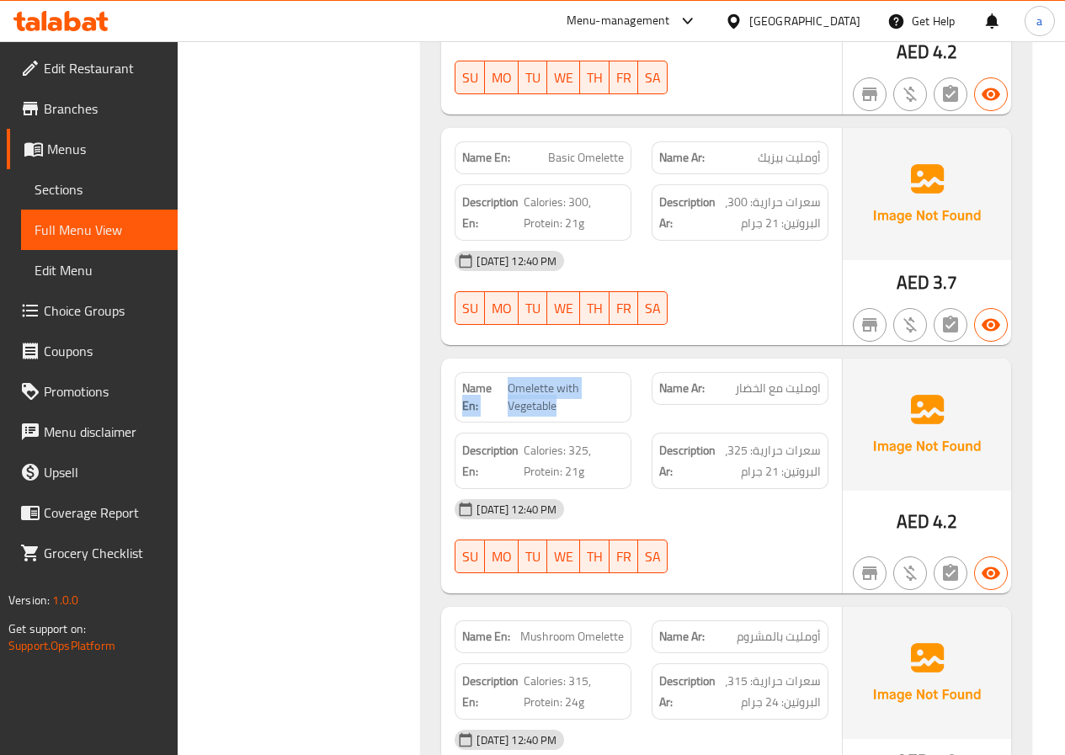
drag, startPoint x: 561, startPoint y: 387, endPoint x: 511, endPoint y: 373, distance: 51.7
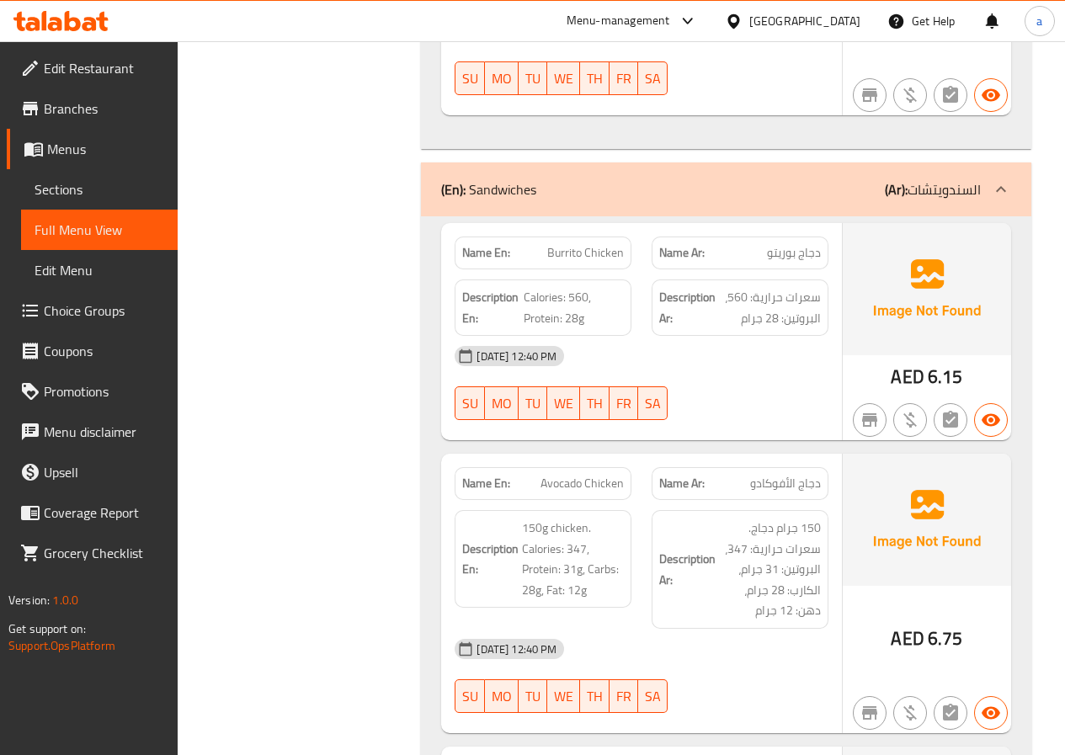
scroll to position [16600, 0]
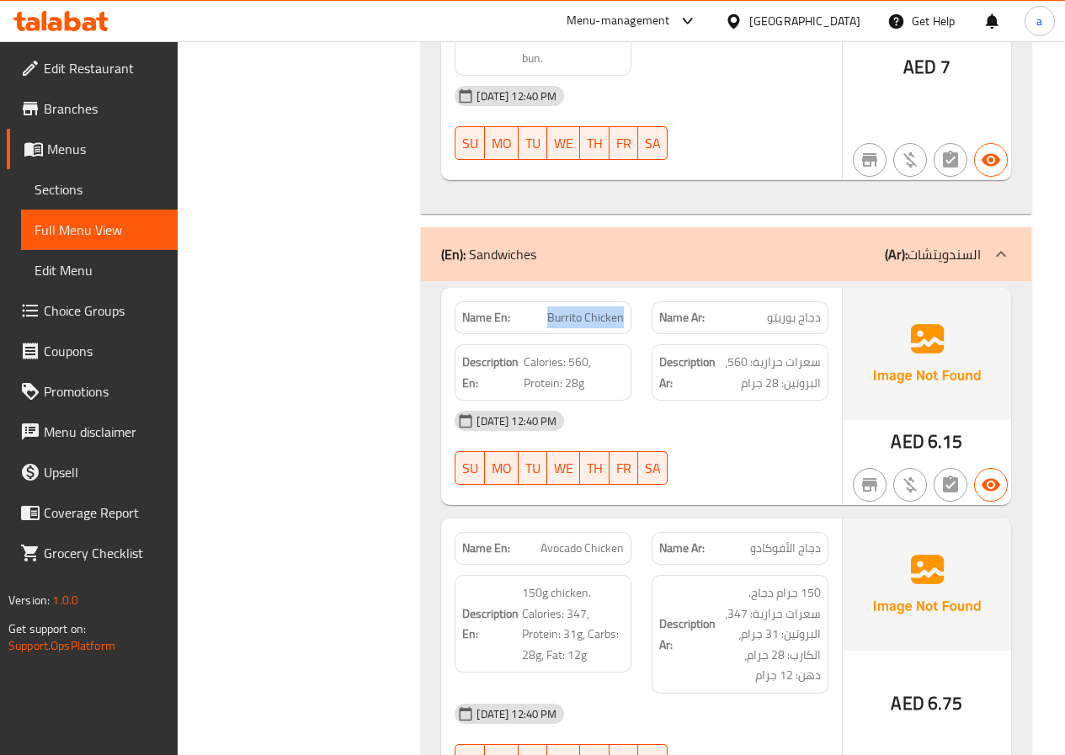
drag, startPoint x: 544, startPoint y: 179, endPoint x: 632, endPoint y: 187, distance: 88.0
copy span "Burrito Chicken"
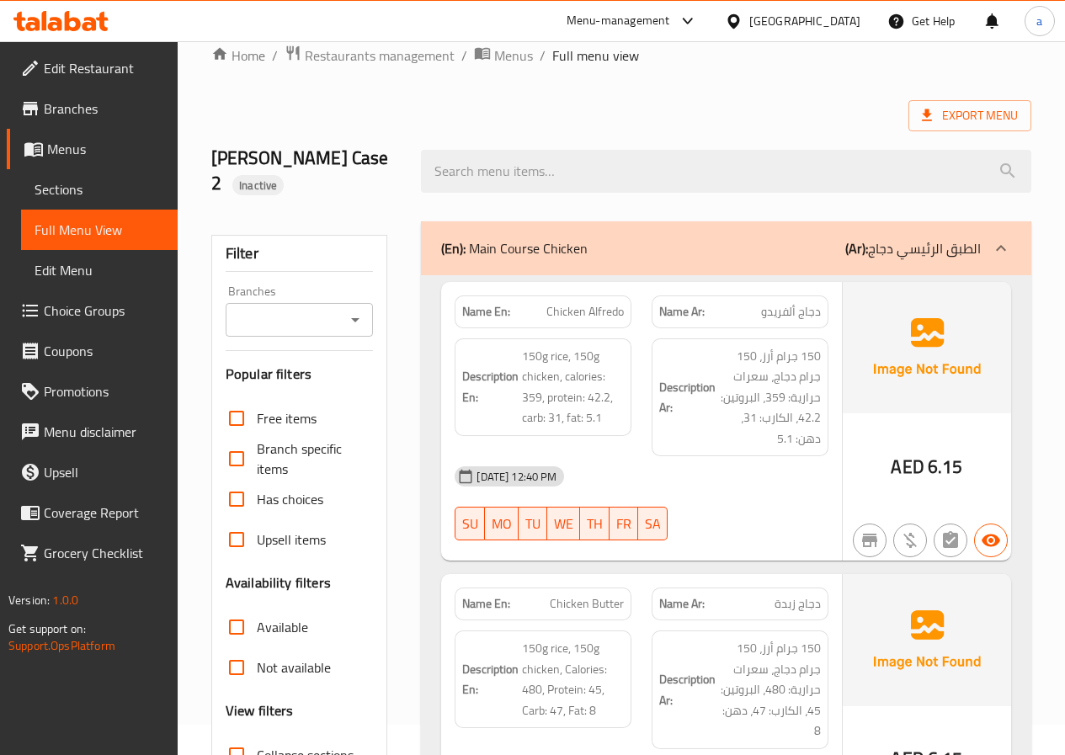
scroll to position [0, 0]
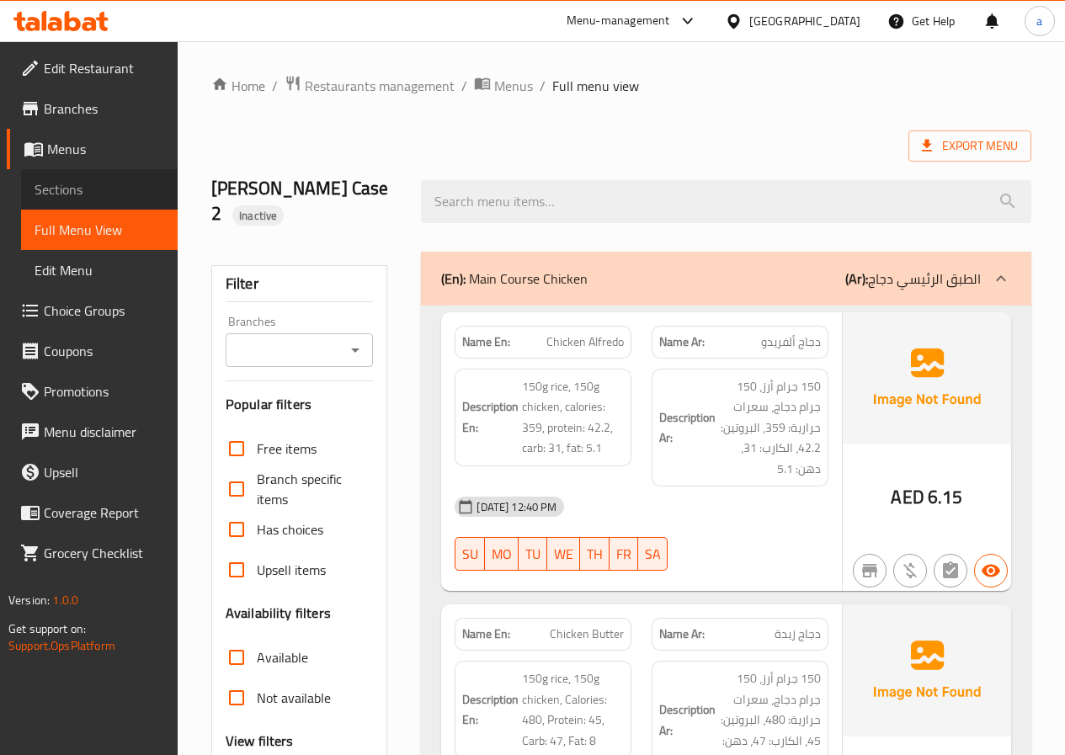
click at [76, 198] on span "Sections" at bounding box center [100, 189] width 130 height 20
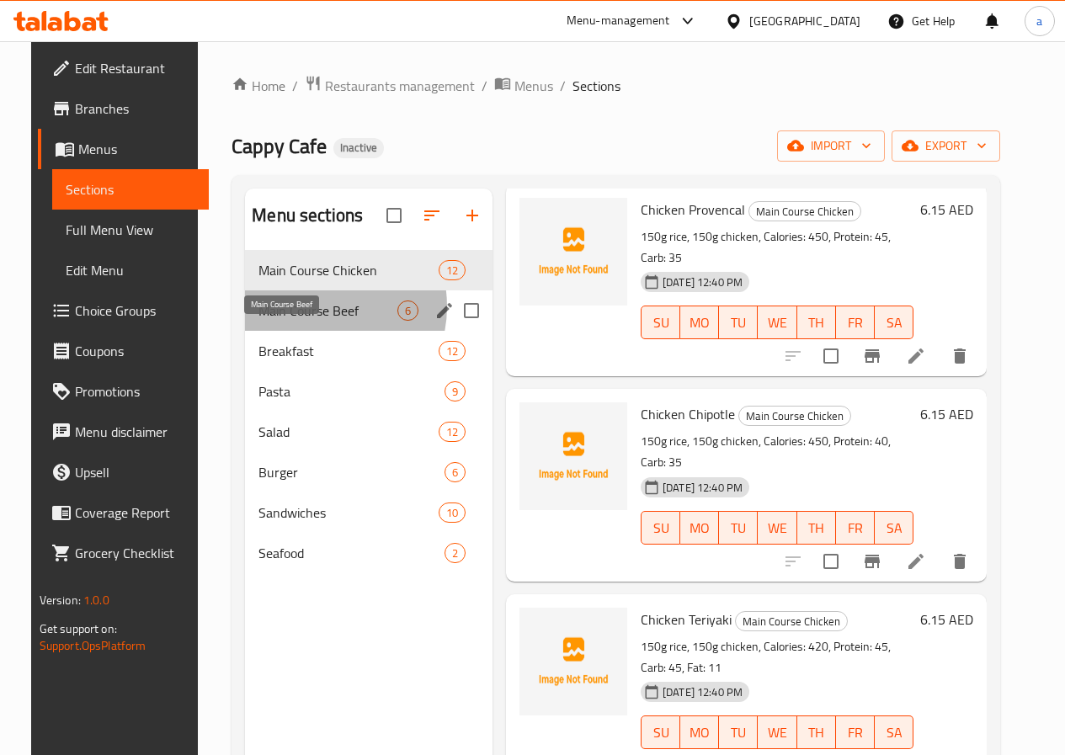
click at [294, 321] on span "Main Course Beef" at bounding box center [328, 311] width 139 height 20
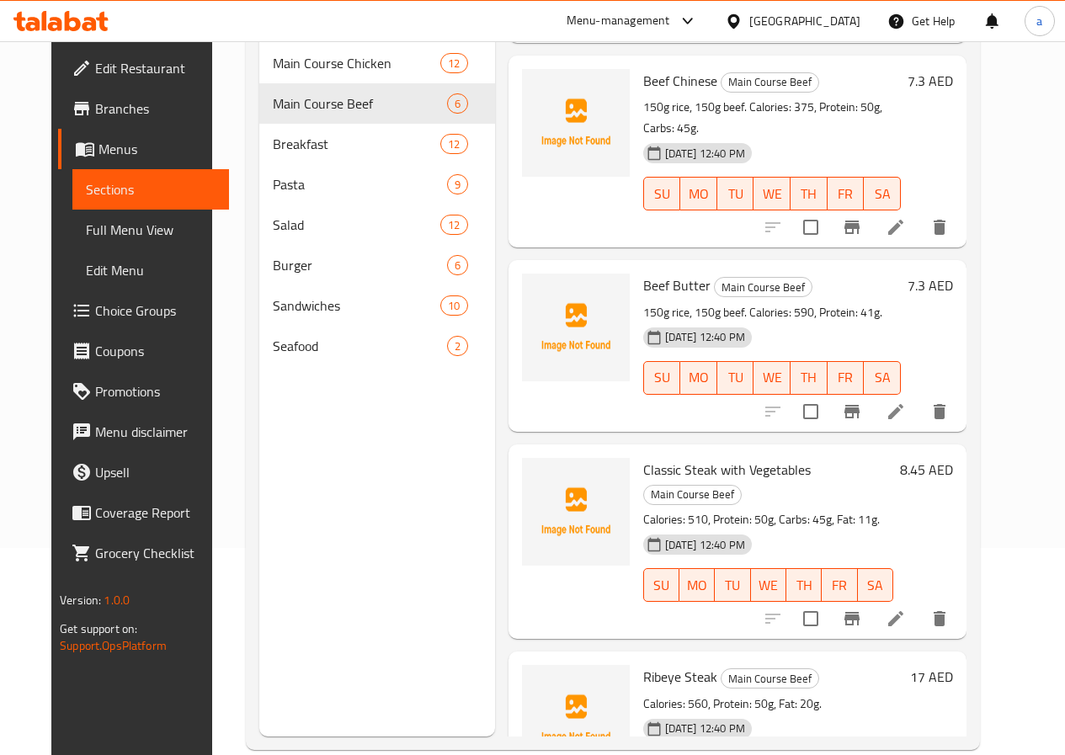
scroll to position [236, 0]
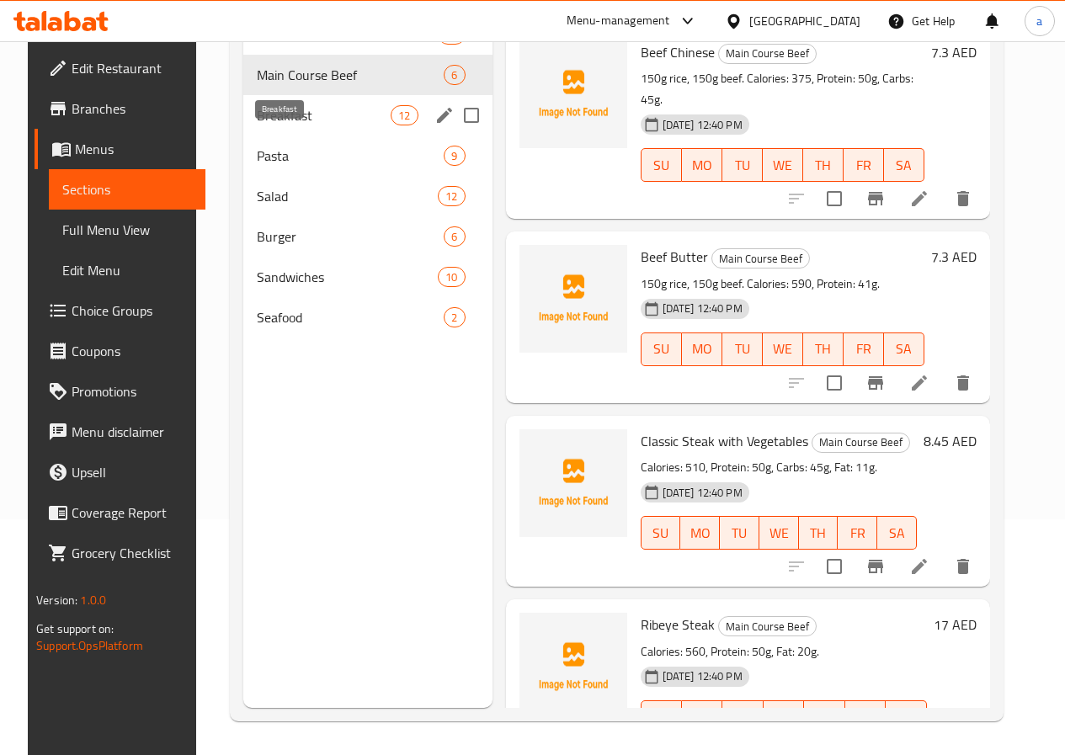
drag, startPoint x: 279, startPoint y: 131, endPoint x: 1044, endPoint y: 335, distance: 792.1
click at [279, 125] on span "Breakfast" at bounding box center [324, 115] width 134 height 20
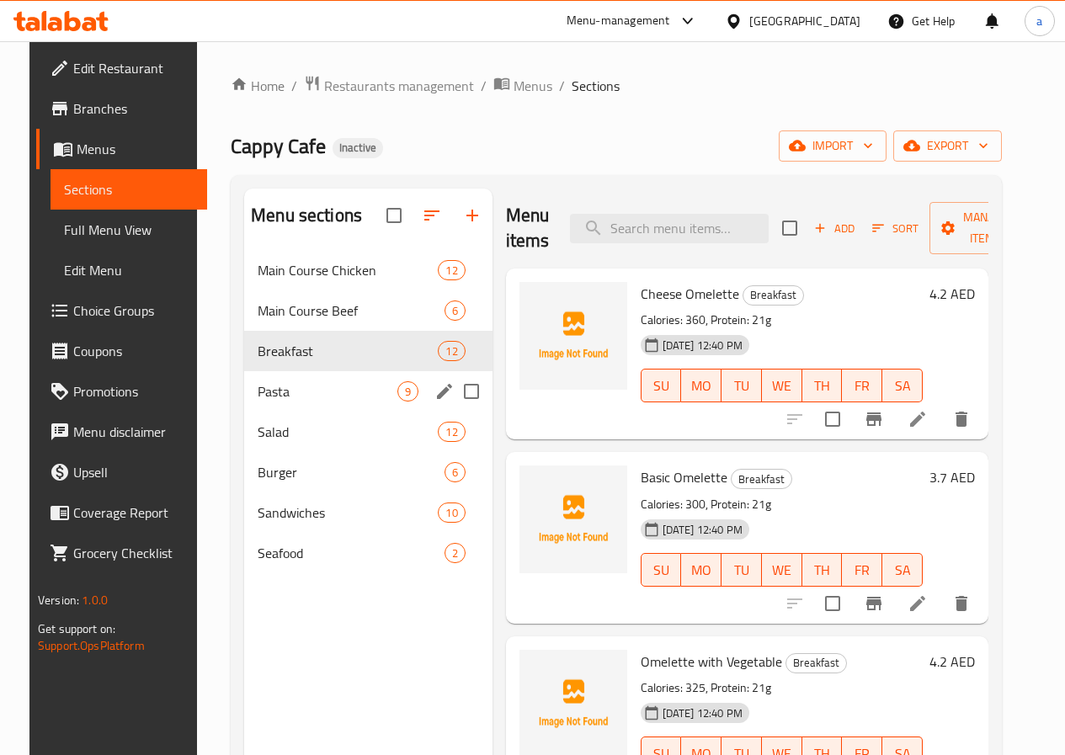
drag, startPoint x: 298, startPoint y: 430, endPoint x: 858, endPoint y: 249, distance: 588.5
click at [298, 412] on div "Pasta 9" at bounding box center [368, 391] width 248 height 40
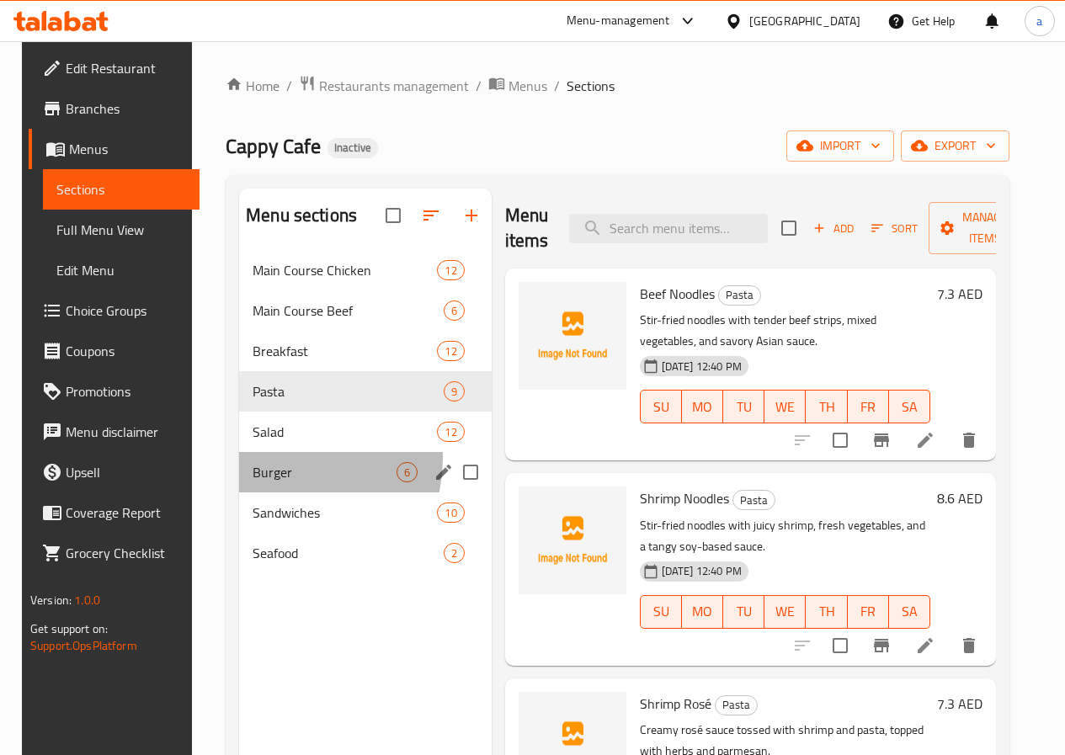
click at [285, 485] on div "Burger 6" at bounding box center [365, 472] width 253 height 40
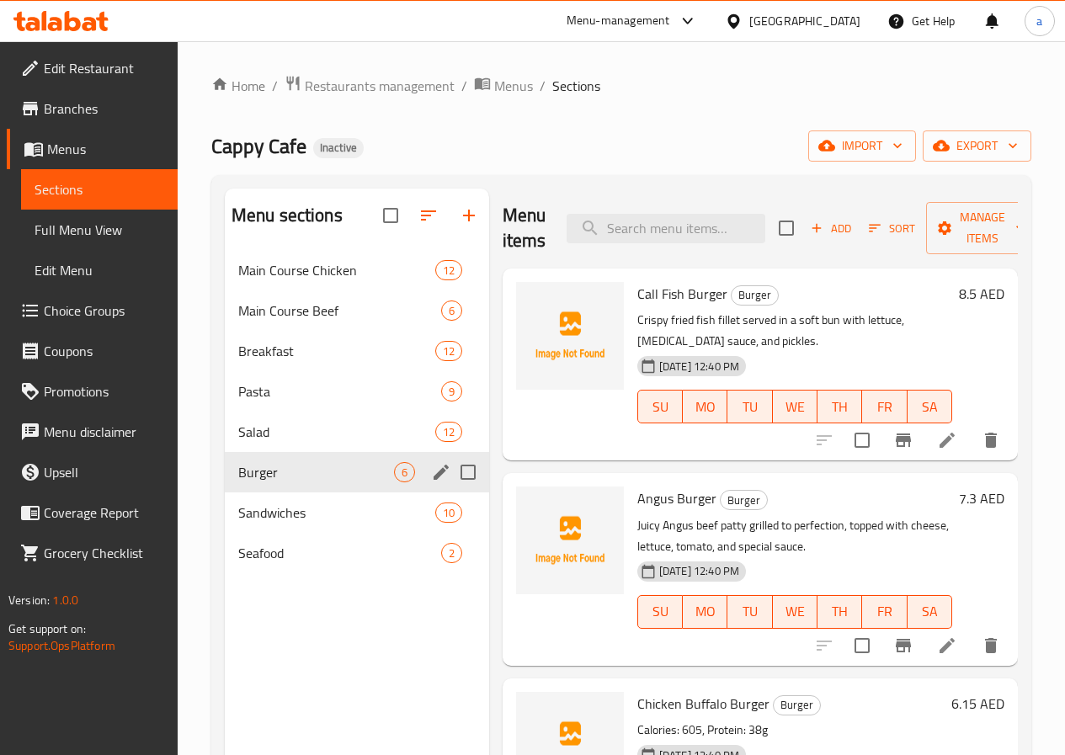
drag, startPoint x: 289, startPoint y: 540, endPoint x: 729, endPoint y: 441, distance: 451.3
click at [289, 523] on span "Sandwiches" at bounding box center [336, 513] width 197 height 20
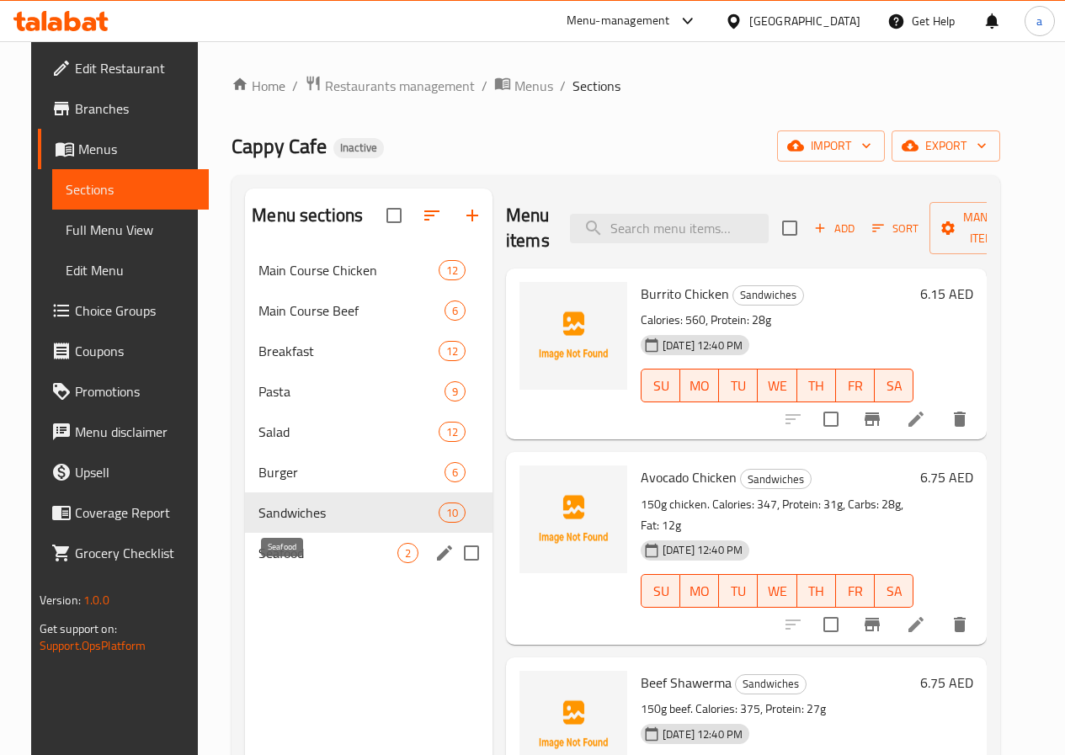
click at [285, 563] on span "Seafood" at bounding box center [328, 553] width 139 height 20
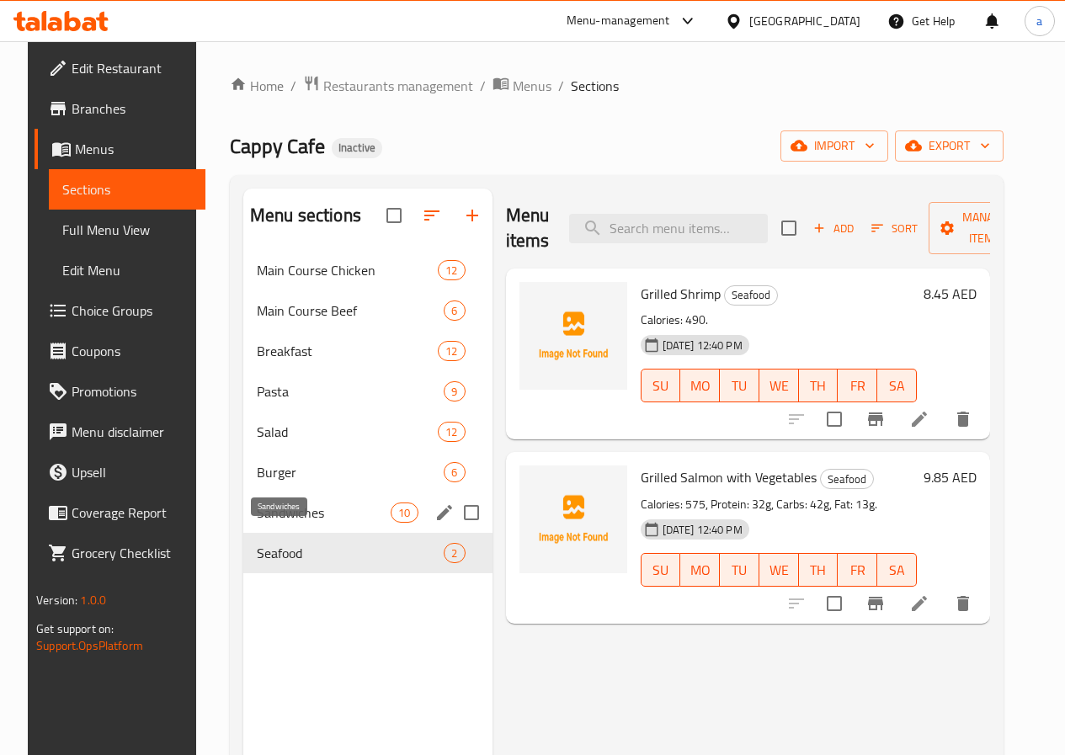
click at [278, 523] on span "Sandwiches" at bounding box center [324, 513] width 134 height 20
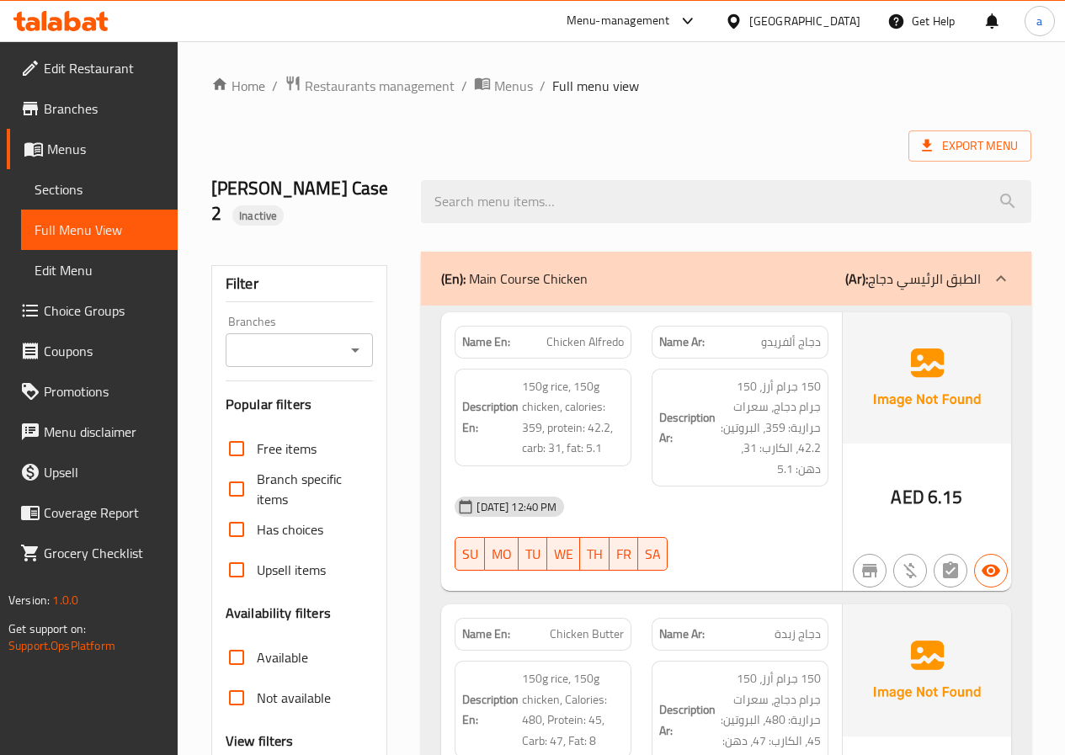
click at [109, 184] on span "Sections" at bounding box center [100, 189] width 130 height 20
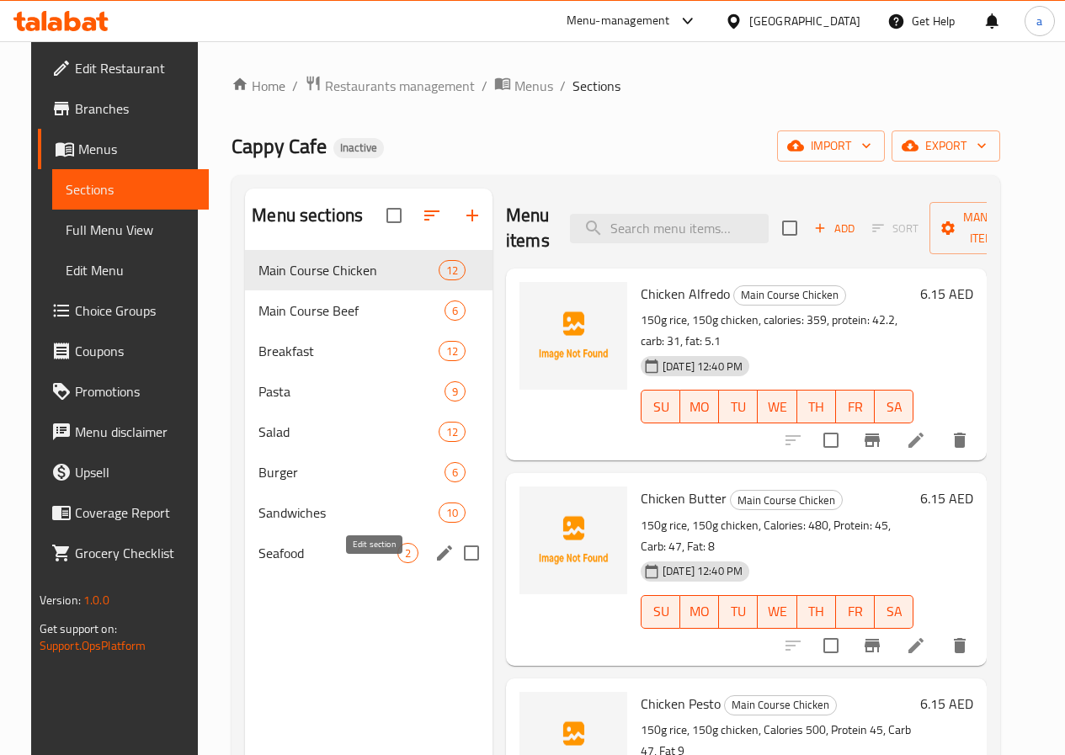
click at [434, 563] on icon "edit" at bounding box center [444, 553] width 20 height 20
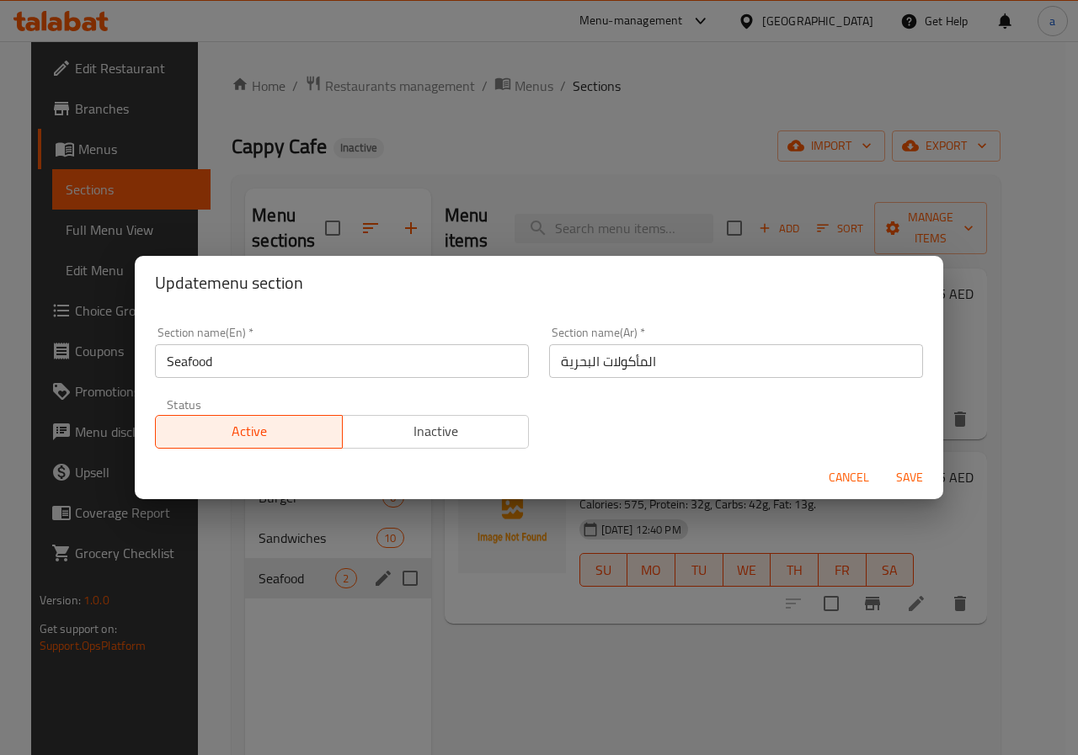
click at [400, 363] on input "Seafood" at bounding box center [342, 361] width 374 height 34
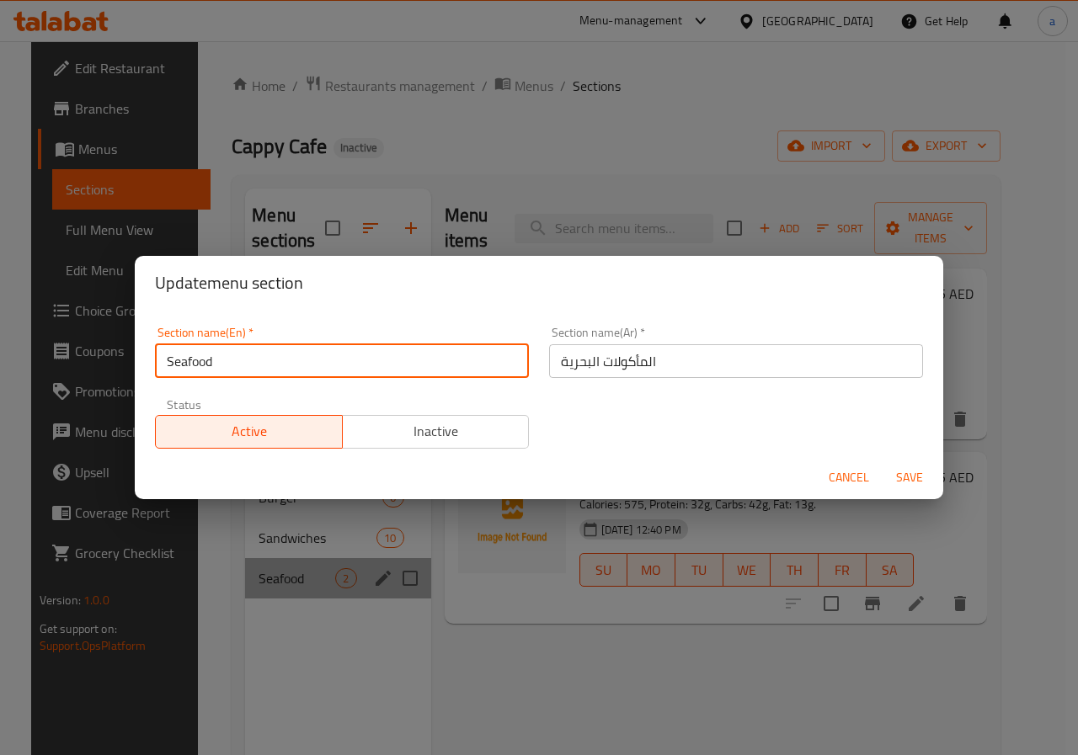
click at [400, 363] on input "Seafood" at bounding box center [342, 361] width 374 height 34
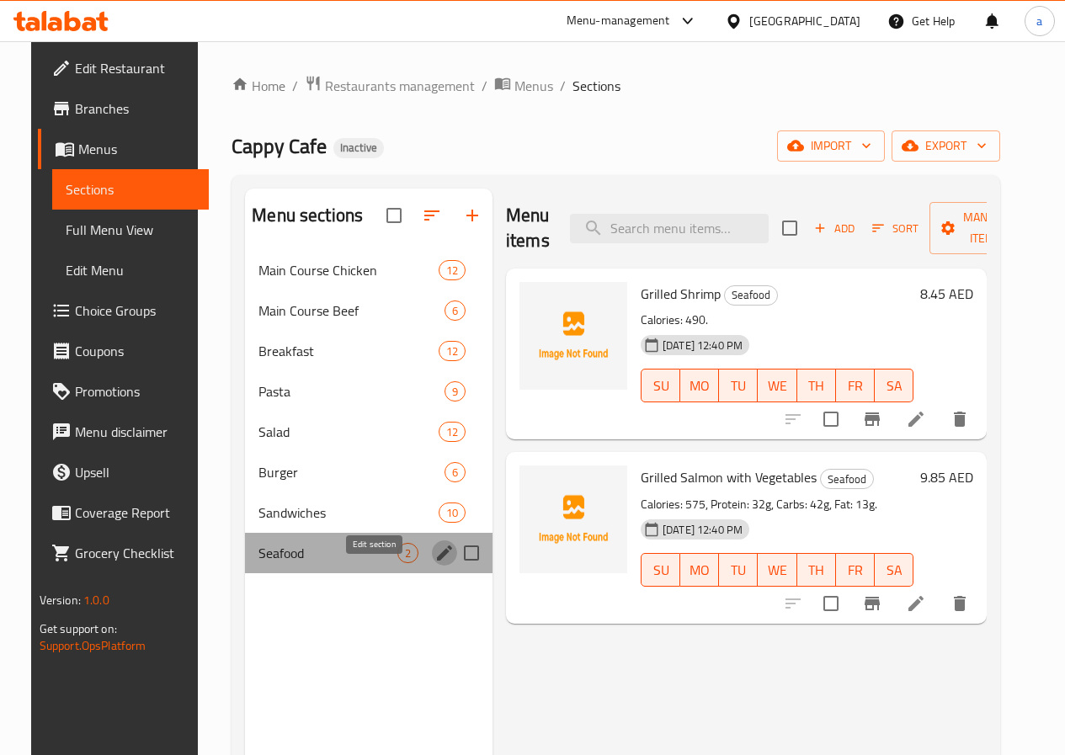
click at [437, 561] on icon "edit" at bounding box center [444, 553] width 15 height 15
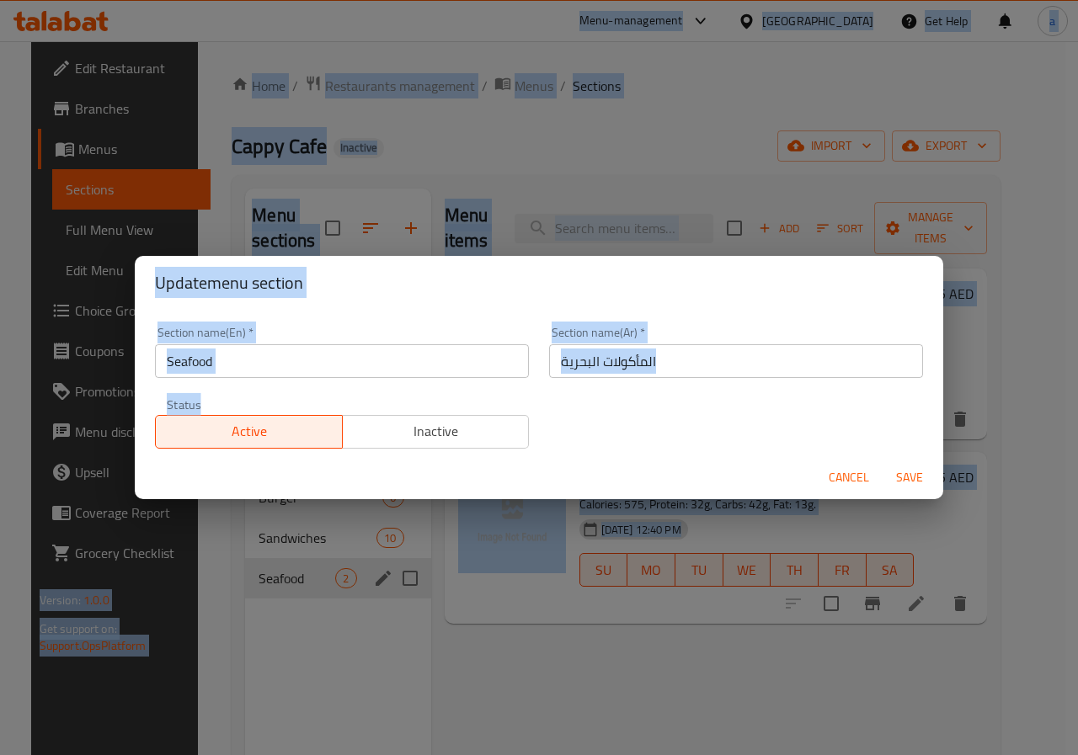
click at [330, 371] on input "Seafood" at bounding box center [342, 361] width 374 height 34
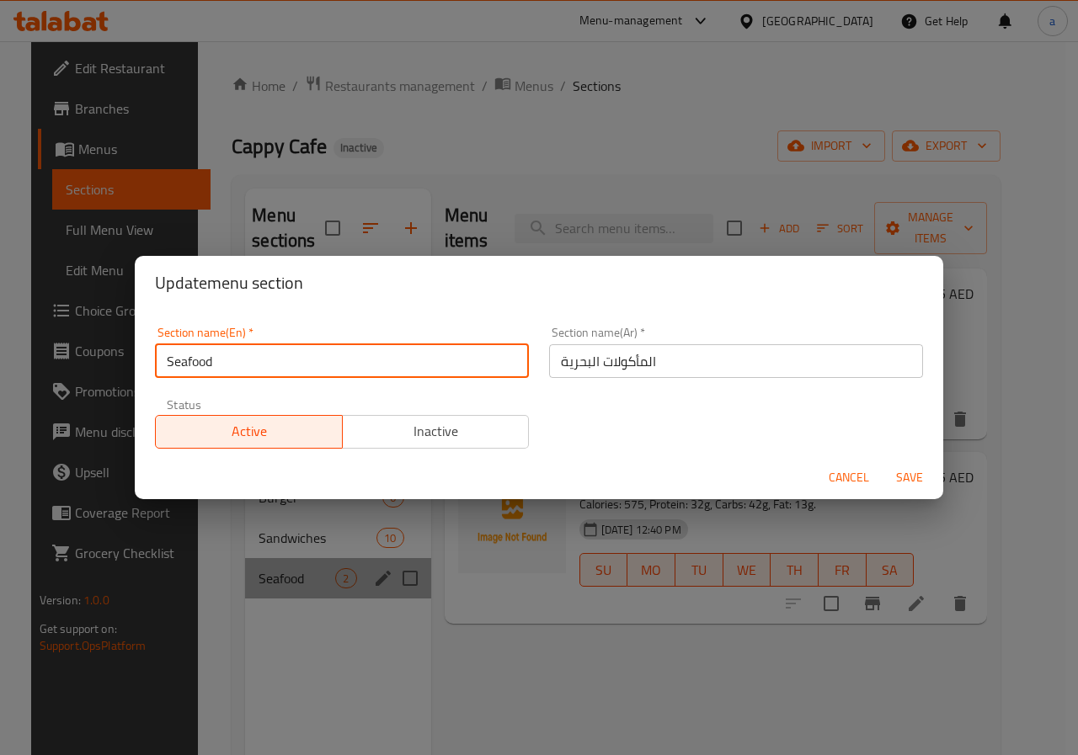
click at [330, 371] on input "Seafood" at bounding box center [342, 361] width 374 height 34
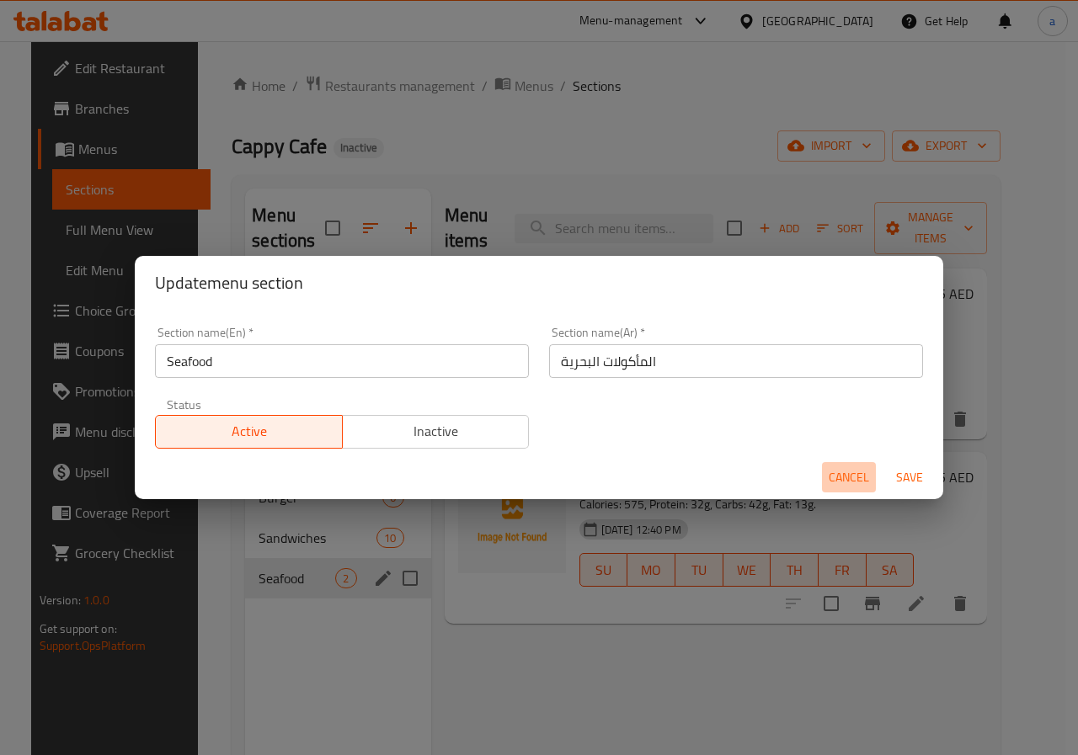
click at [828, 474] on button "Cancel" at bounding box center [849, 477] width 54 height 31
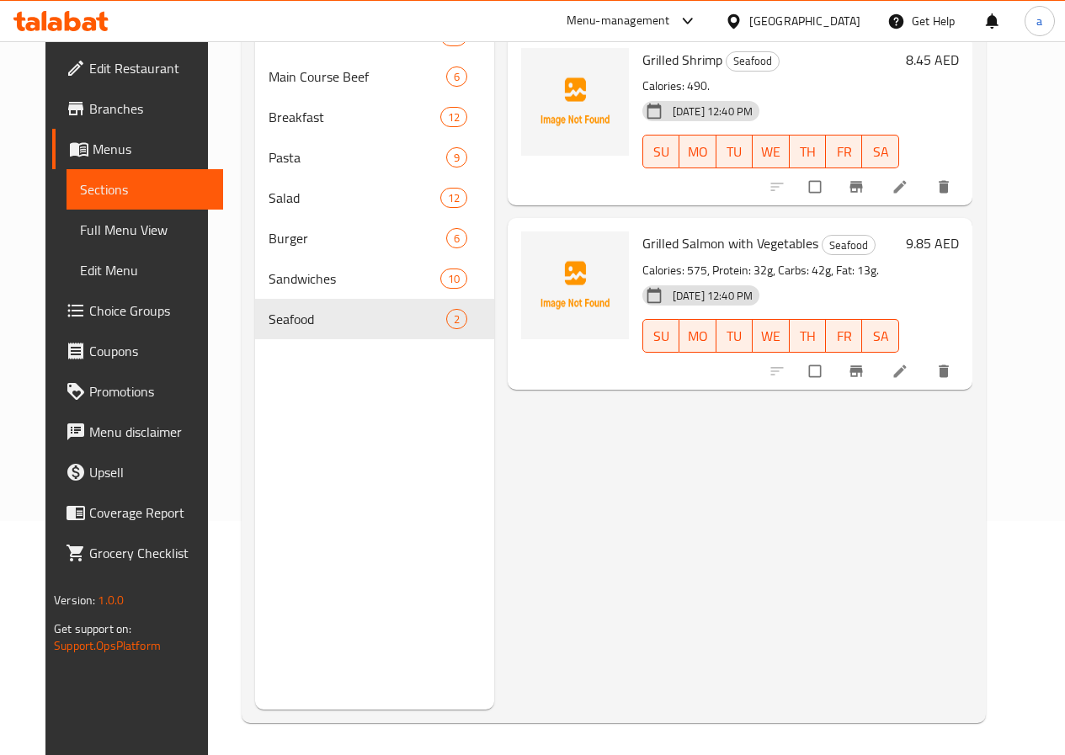
scroll to position [236, 0]
click at [582, 466] on div "Menu items Add Sort Manage items Grilled Shrimp Seafood Calories: 490. [DATE] 1…" at bounding box center [733, 330] width 478 height 755
